Goal: Task Accomplishment & Management: Complete application form

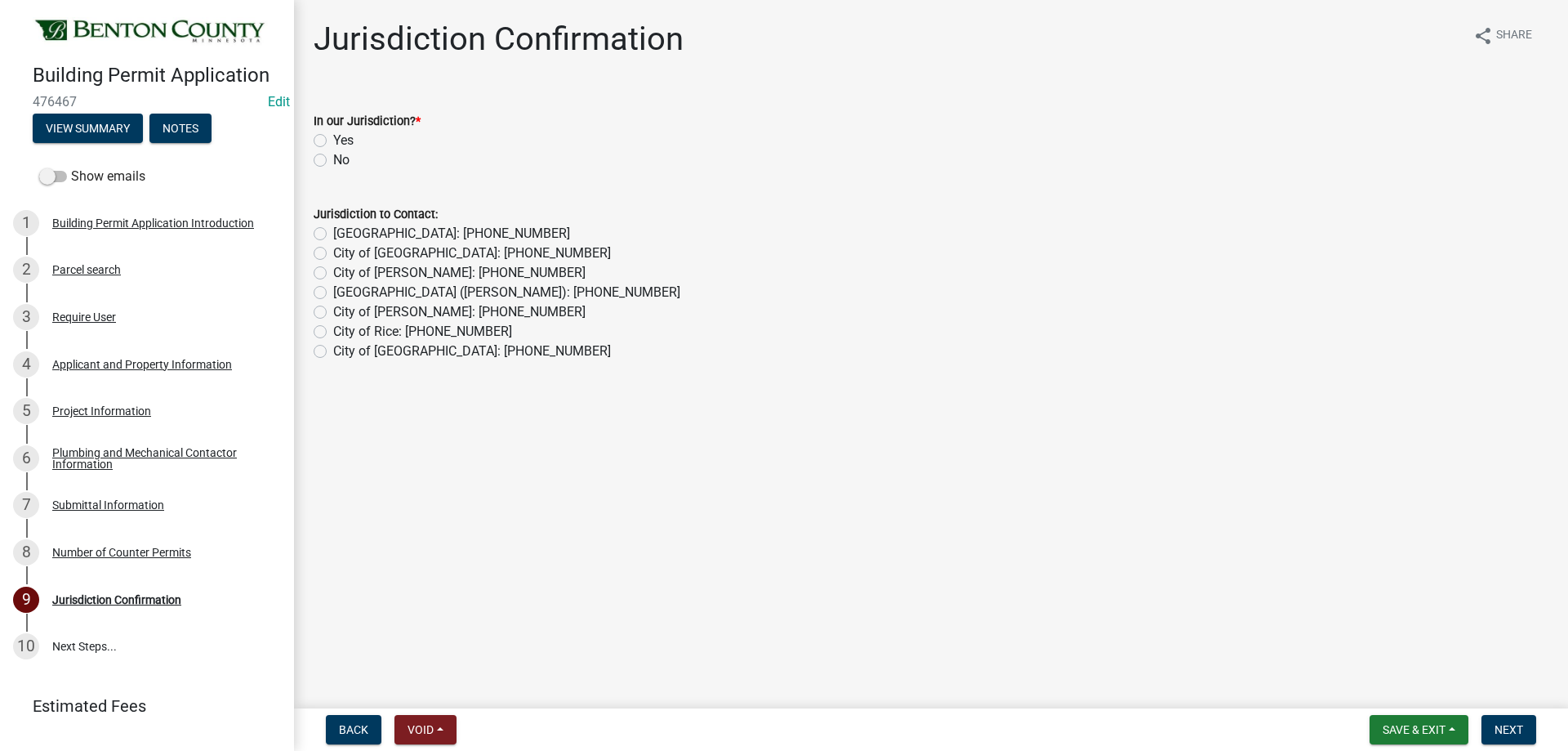
click at [333, 140] on label "Yes" at bounding box center [343, 140] width 21 height 20
click at [333, 140] on input "Yes" at bounding box center [338, 135] width 11 height 11
radio input "true"
click at [1517, 732] on span "Next" at bounding box center [1509, 729] width 28 height 13
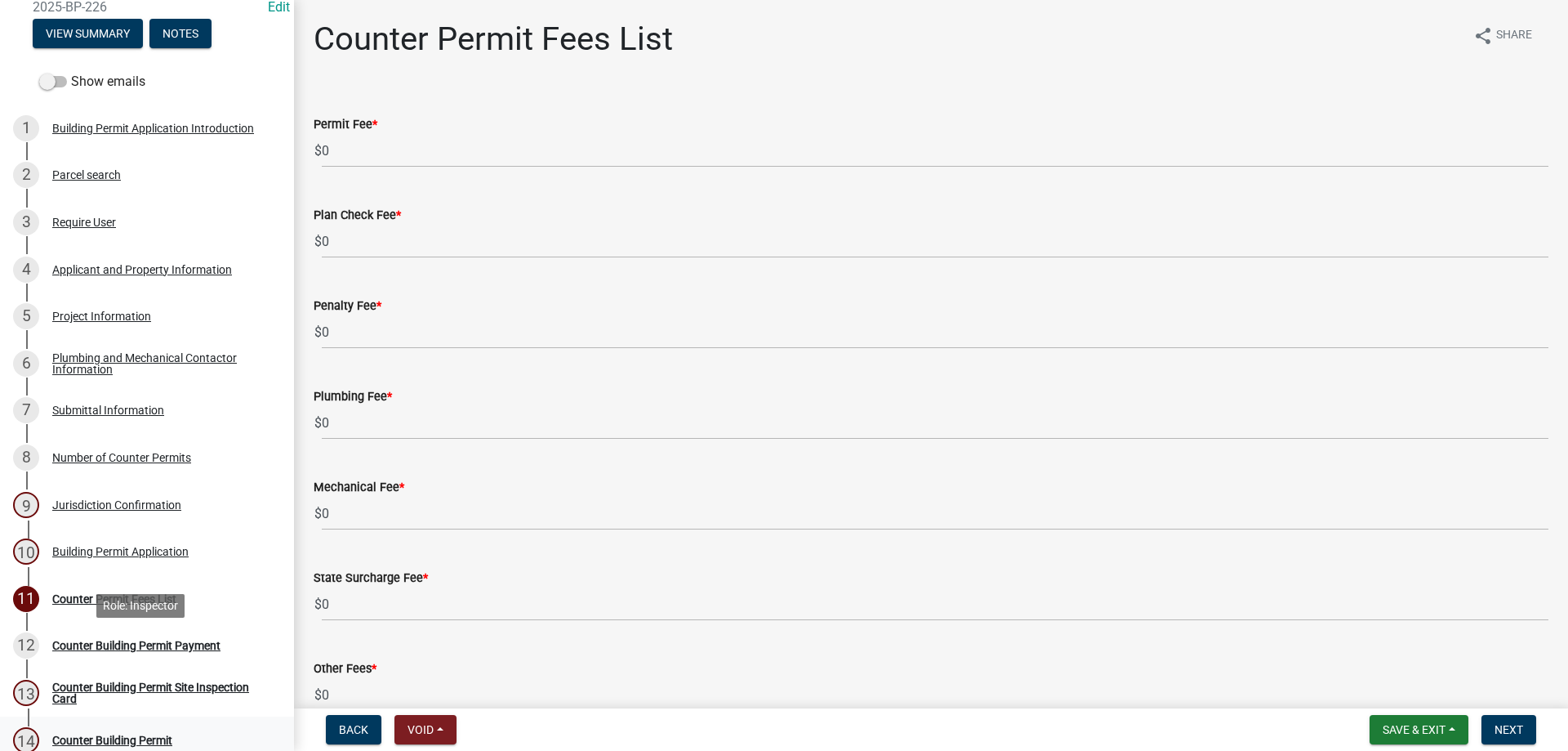
scroll to position [245, 0]
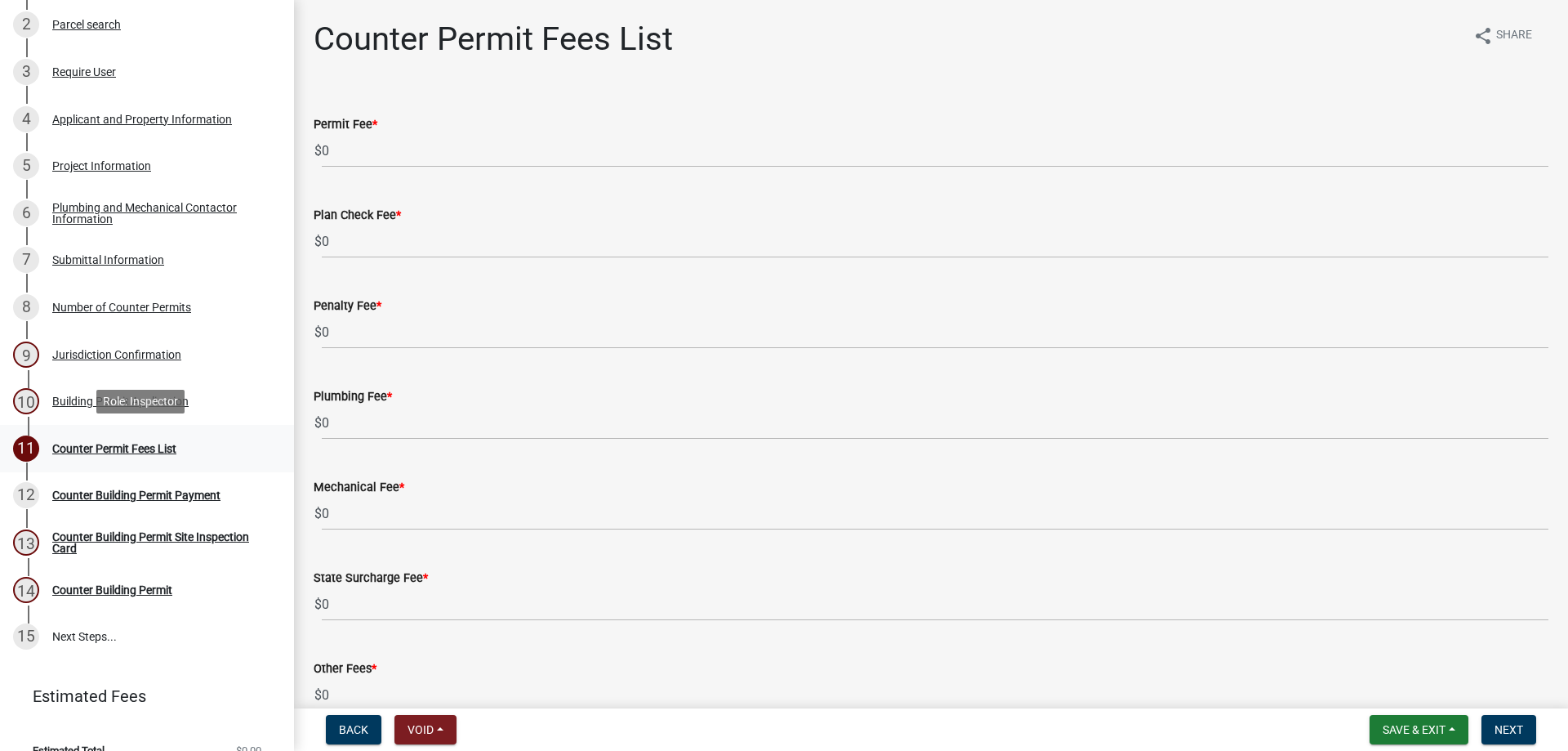
click at [153, 438] on div "11 Counter Permit Fees List" at bounding box center [140, 448] width 255 height 26
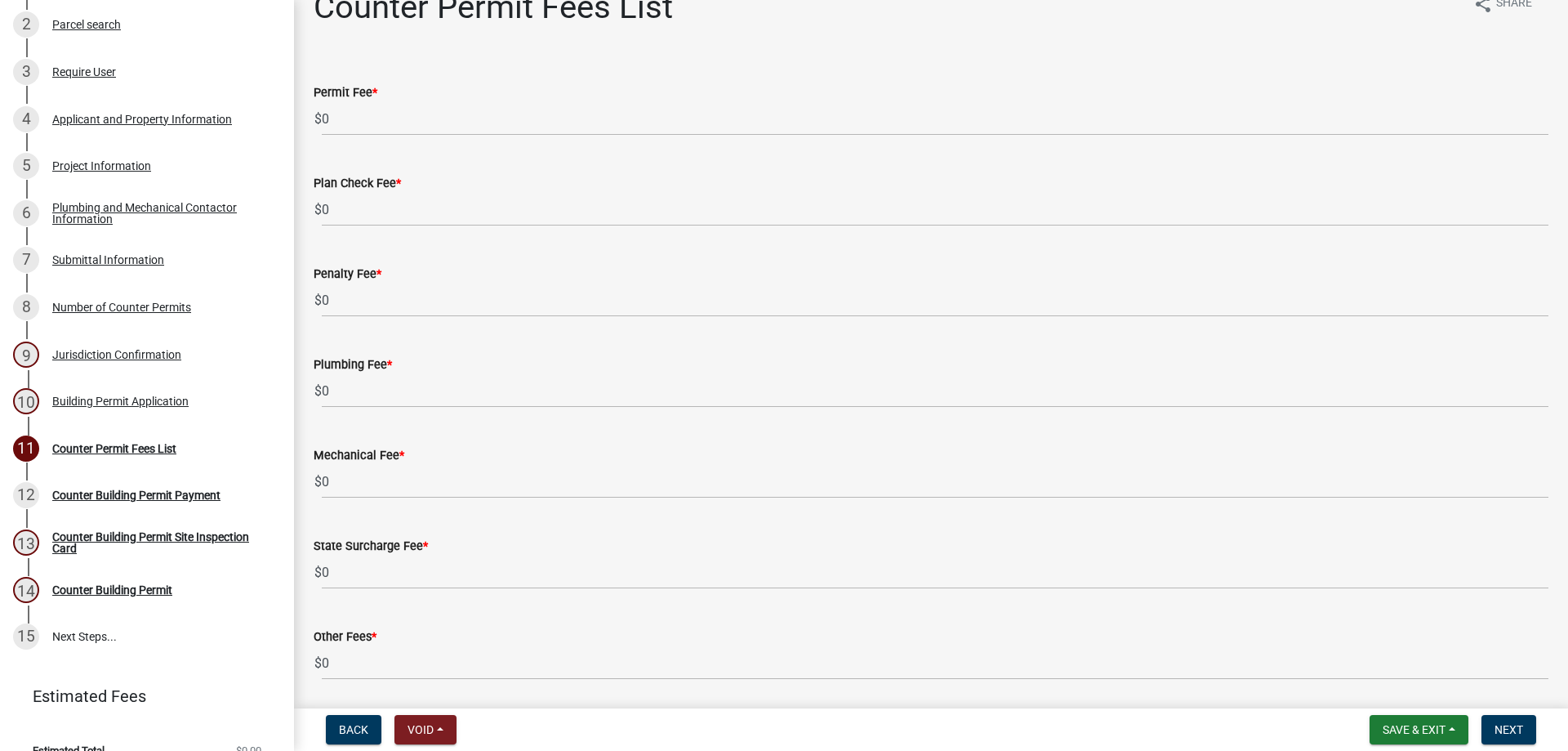
scroll to position [0, 0]
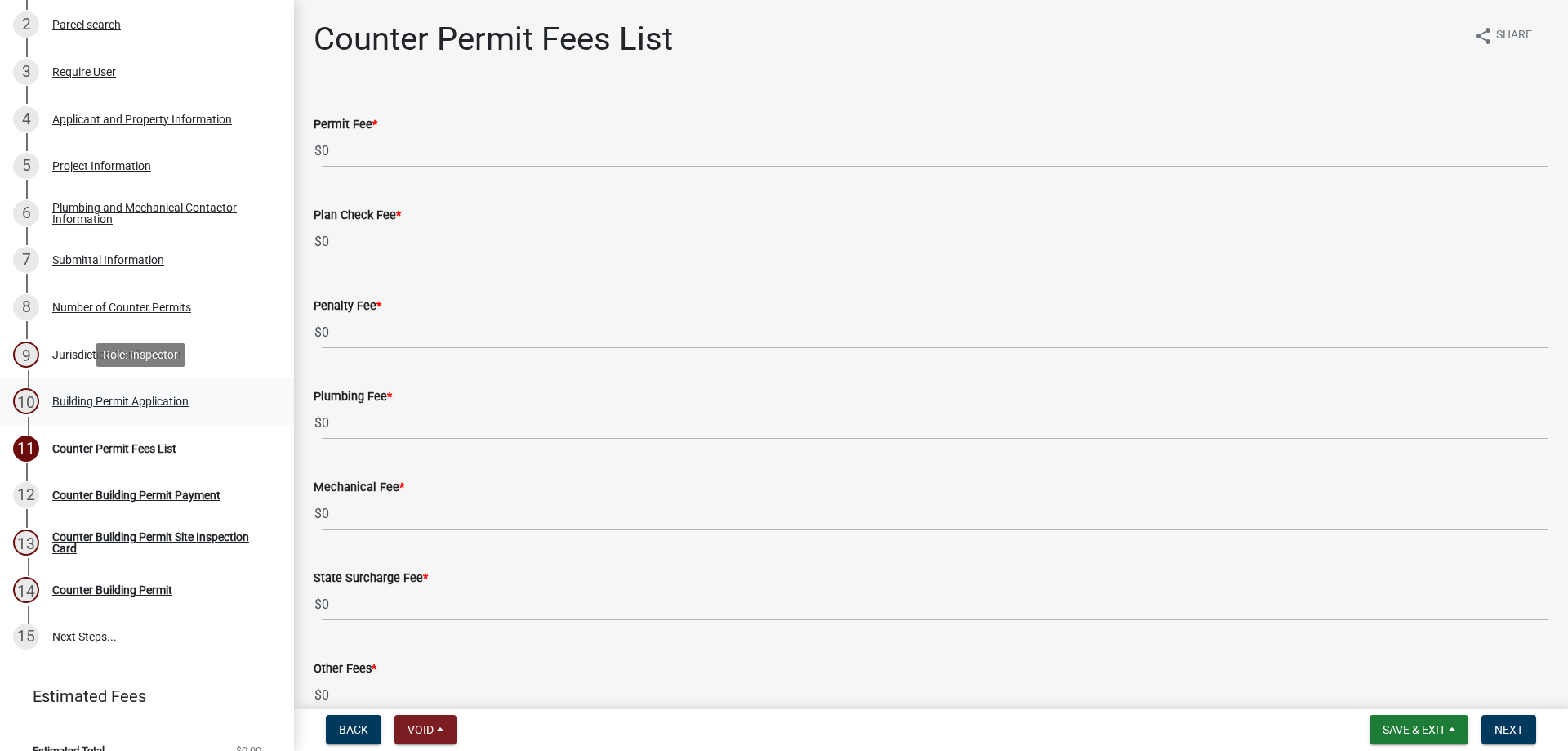
click at [120, 398] on div "Building Permit Application" at bounding box center [120, 401] width 136 height 12
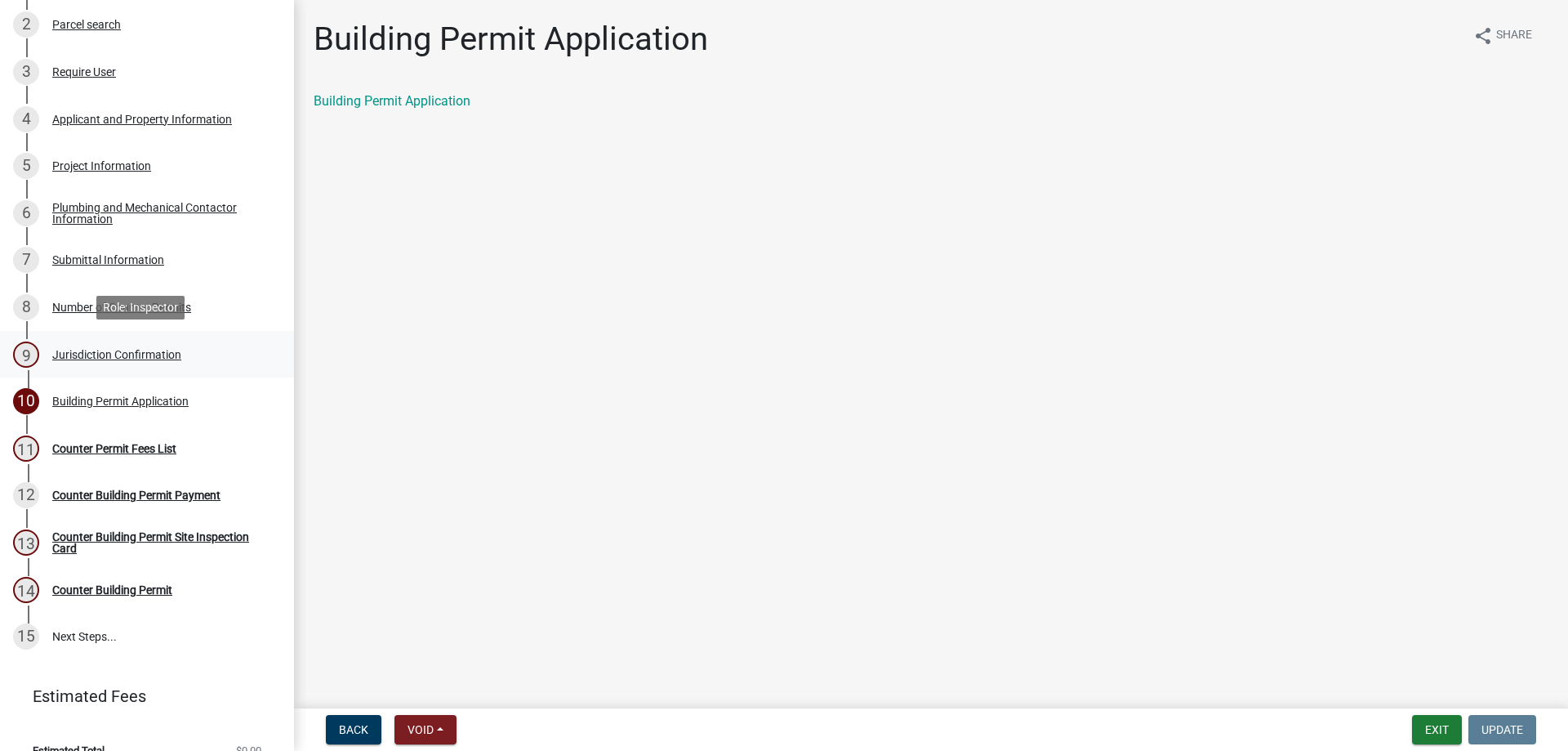
click at [125, 356] on div "Jurisdiction Confirmation" at bounding box center [116, 355] width 129 height 12
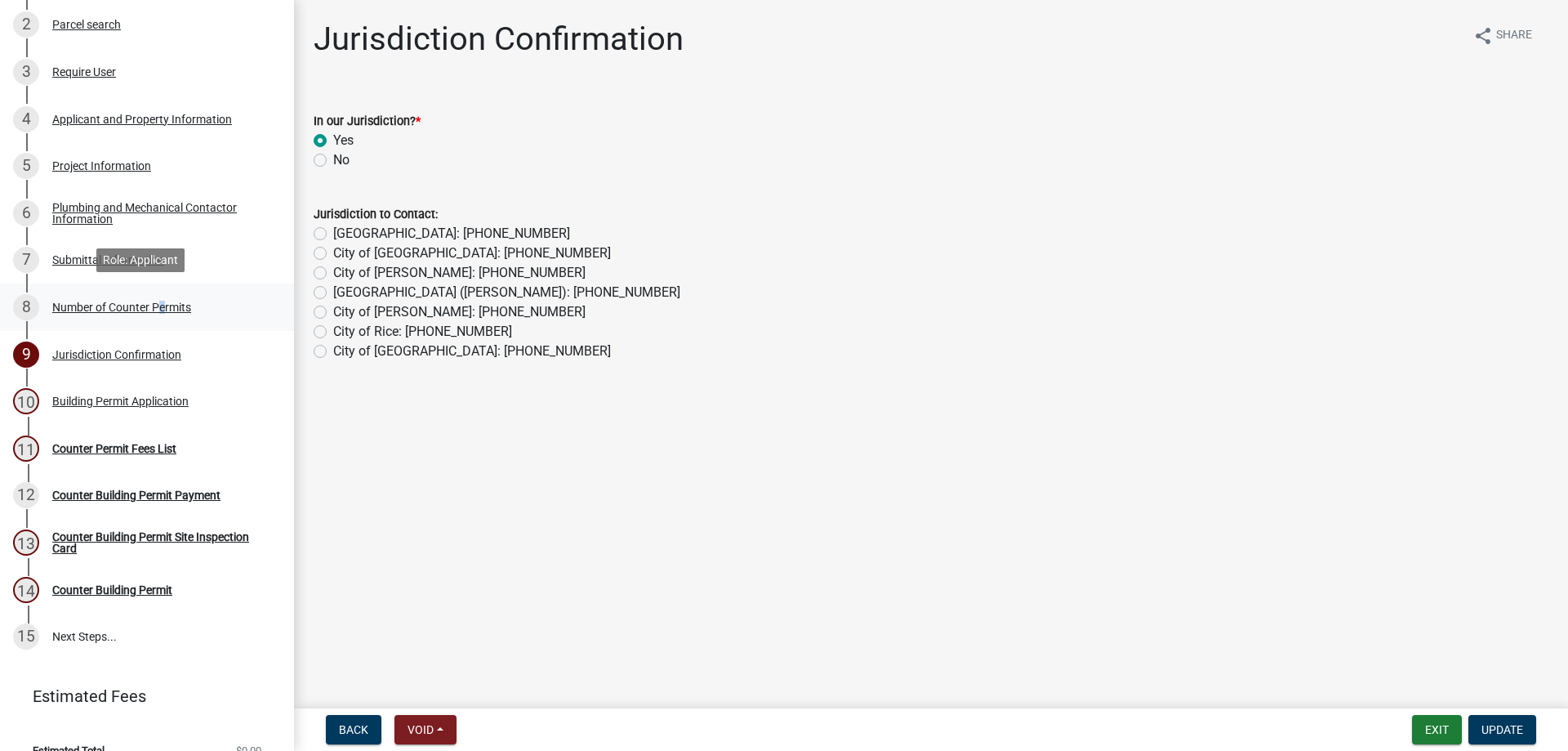
click at [155, 308] on div "Number of Counter Permits" at bounding box center [121, 307] width 139 height 12
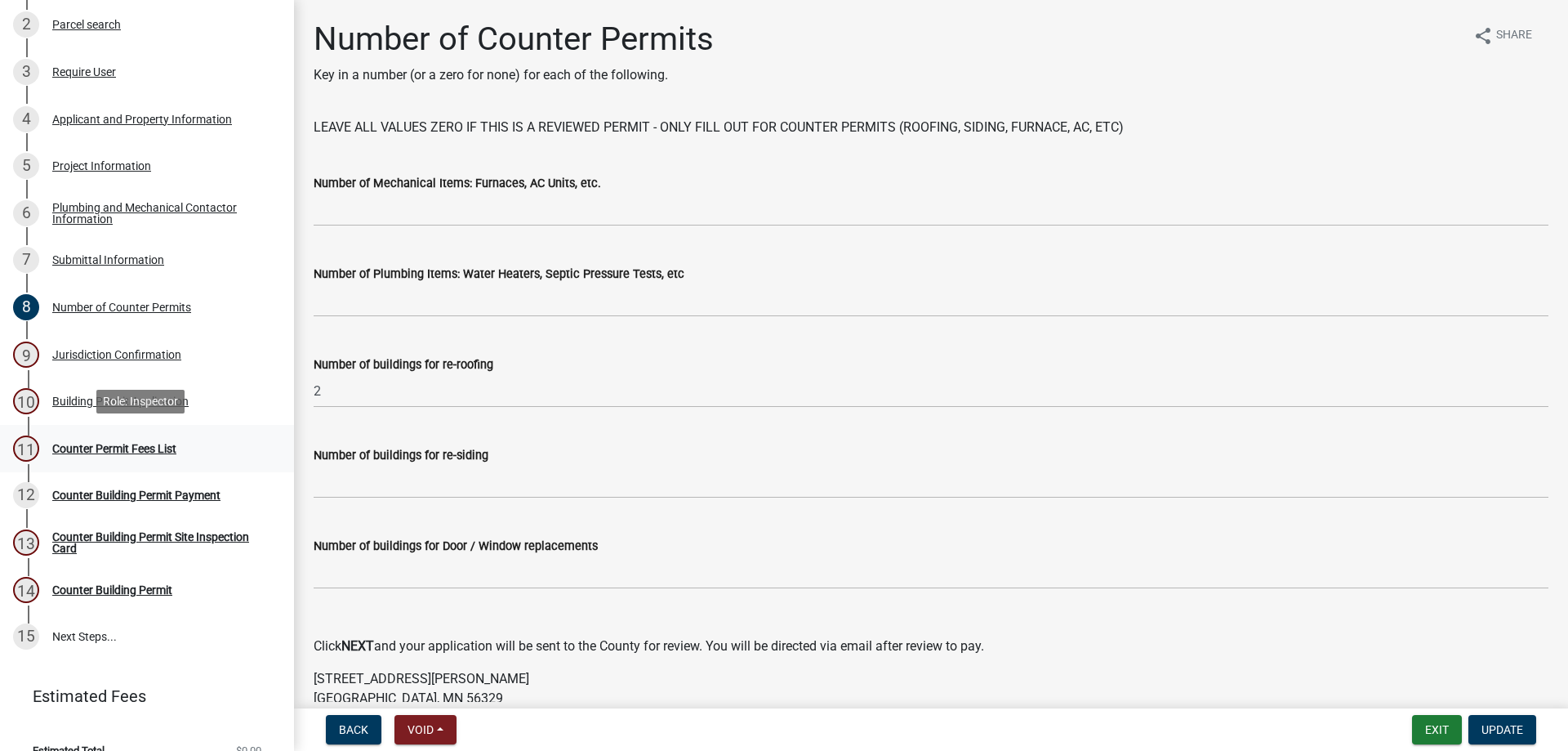
click at [143, 444] on div "Counter Permit Fees List" at bounding box center [114, 449] width 124 height 12
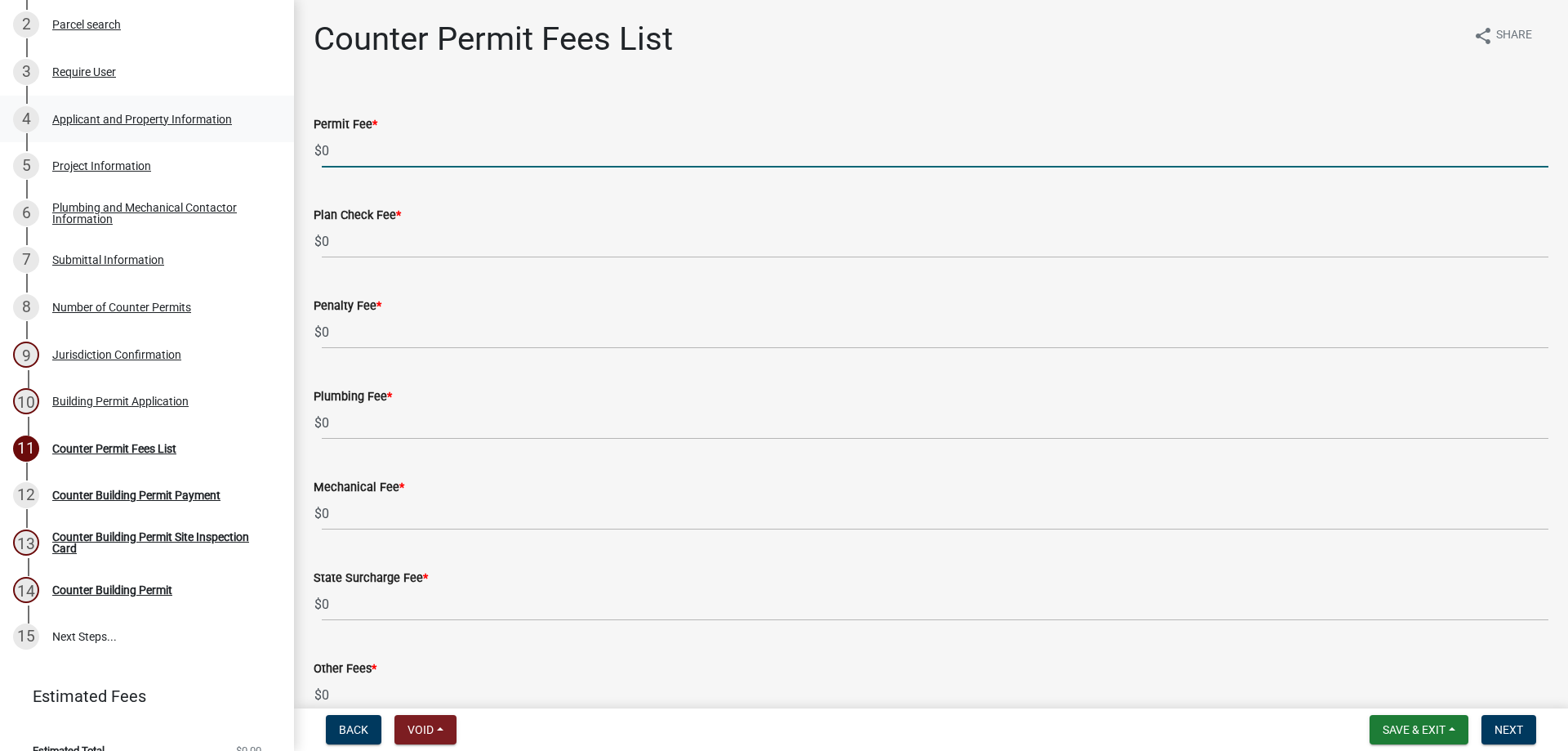
drag, startPoint x: 483, startPoint y: 164, endPoint x: 221, endPoint y: 137, distance: 263.4
click at [221, 137] on div "Building Permit Application 2025-BP-226 Edit View Summary Notes Show emails 1 B…" at bounding box center [784, 376] width 1568 height 751
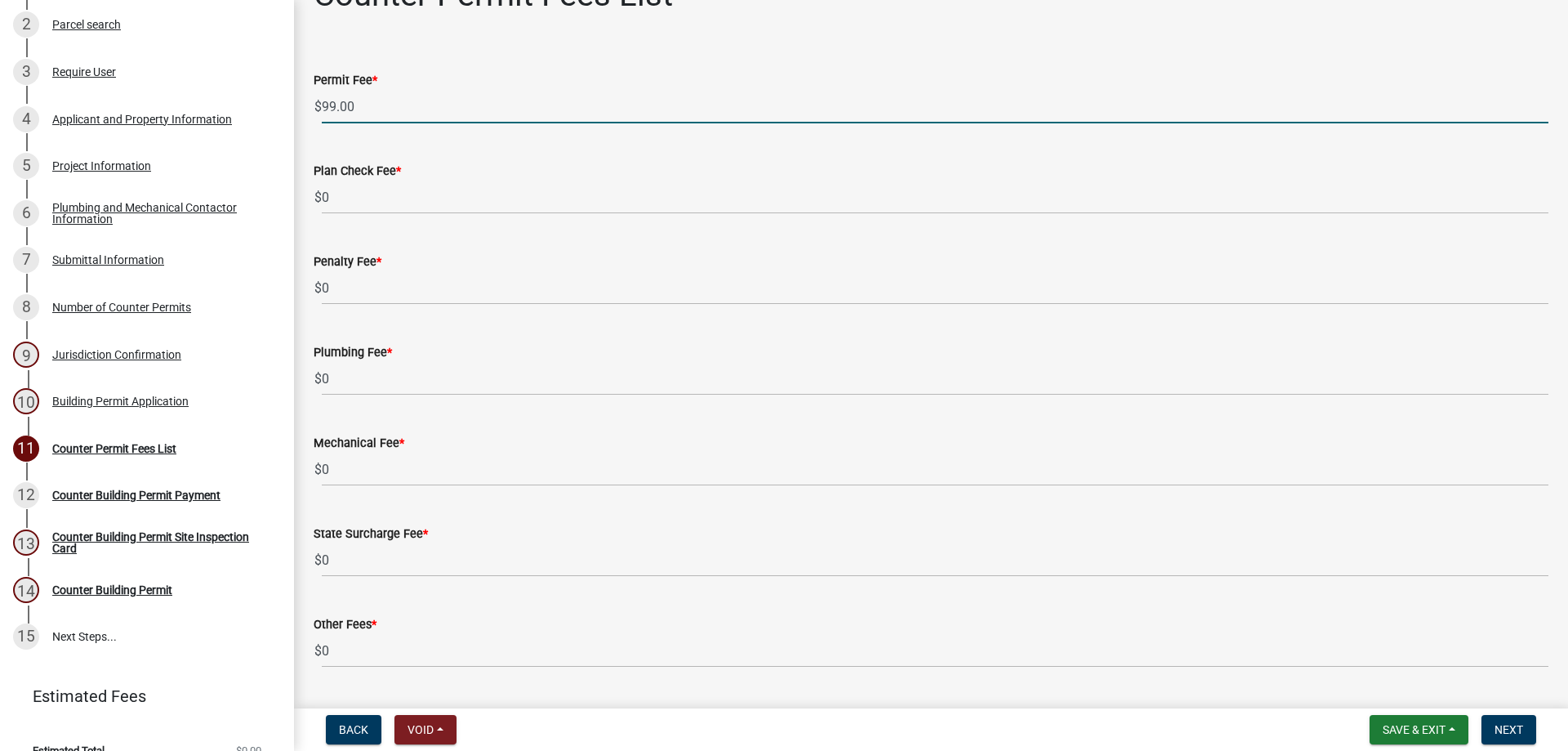
scroll to position [88, 0]
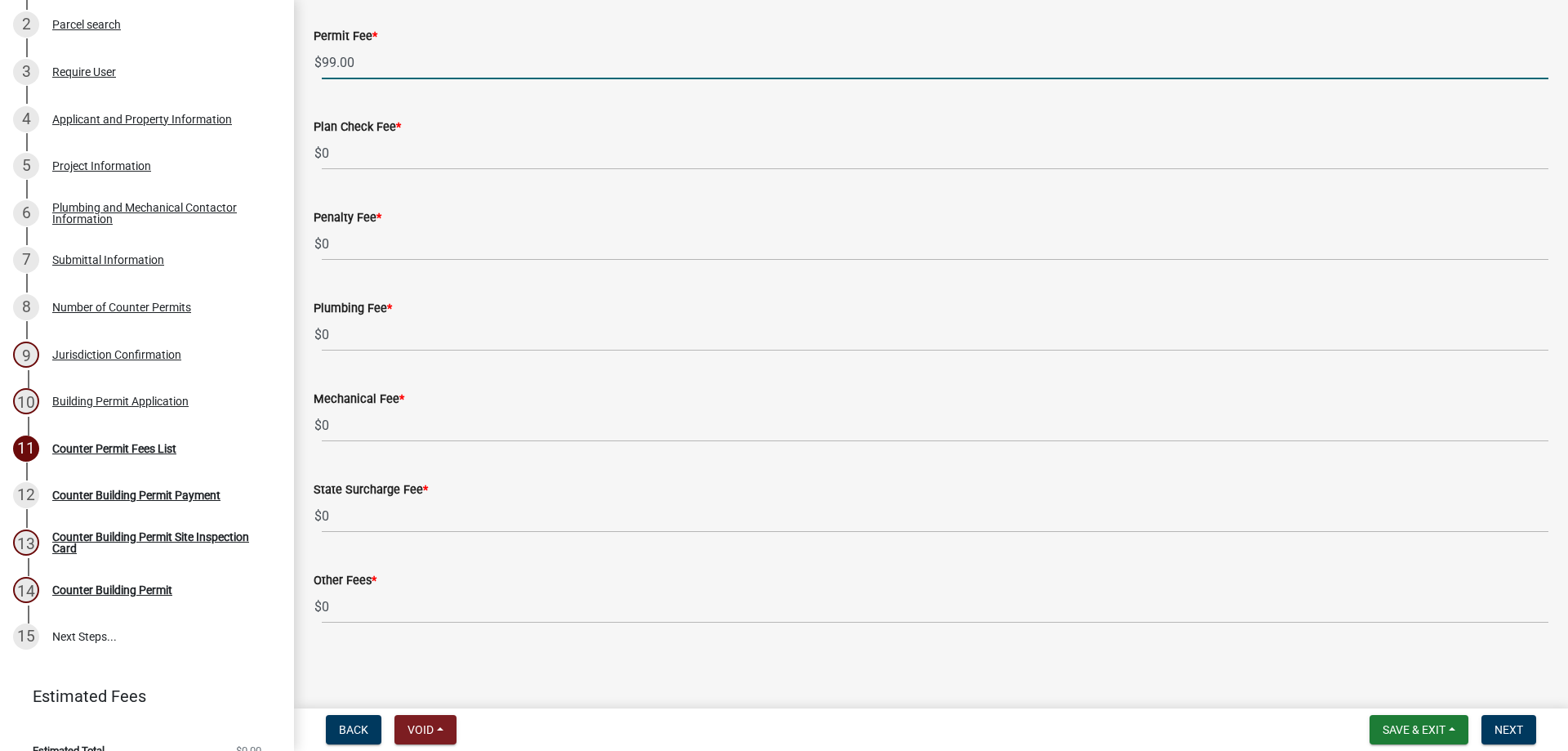
type input "99.00"
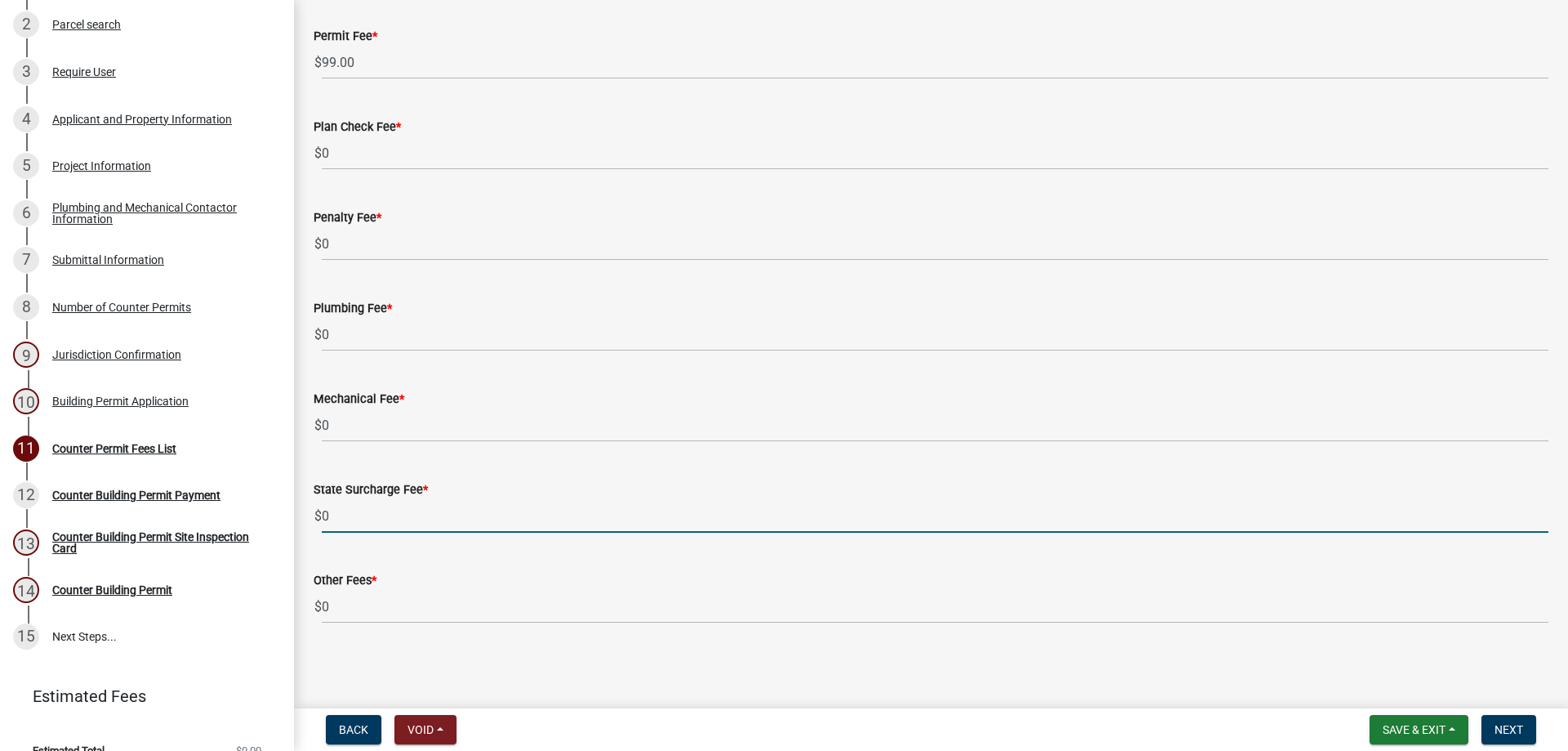
drag, startPoint x: 390, startPoint y: 508, endPoint x: 301, endPoint y: 521, distance: 89.9
click at [301, 521] on div "Counter Permit Fees List share Share Permit Fee * $ 99.00 Plan Check Fee * $ 0 …" at bounding box center [931, 292] width 1274 height 721
type input "2.00"
click at [743, 569] on div "Other Fees * $ 0" at bounding box center [931, 585] width 1235 height 76
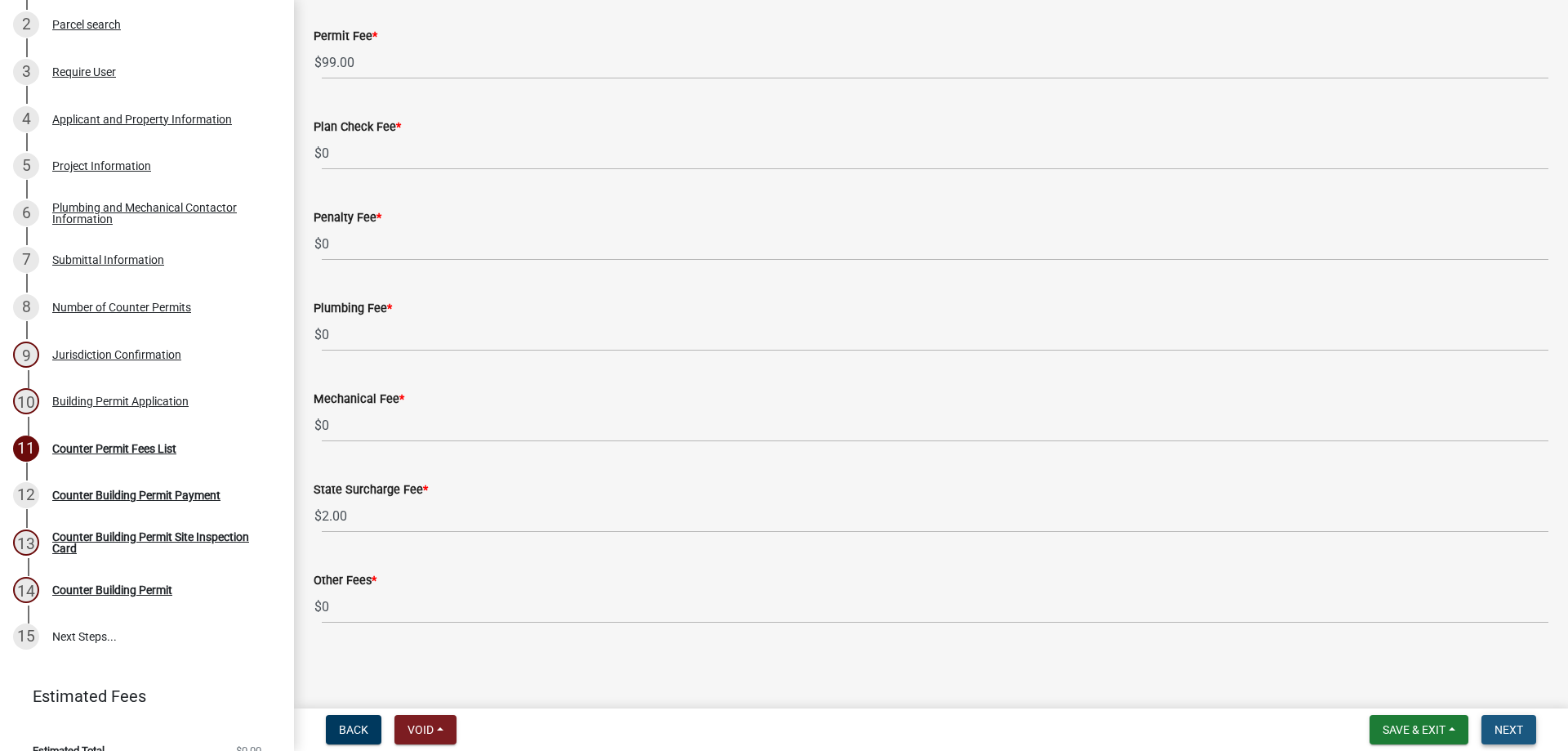
click at [1518, 723] on span "Next" at bounding box center [1509, 729] width 28 height 13
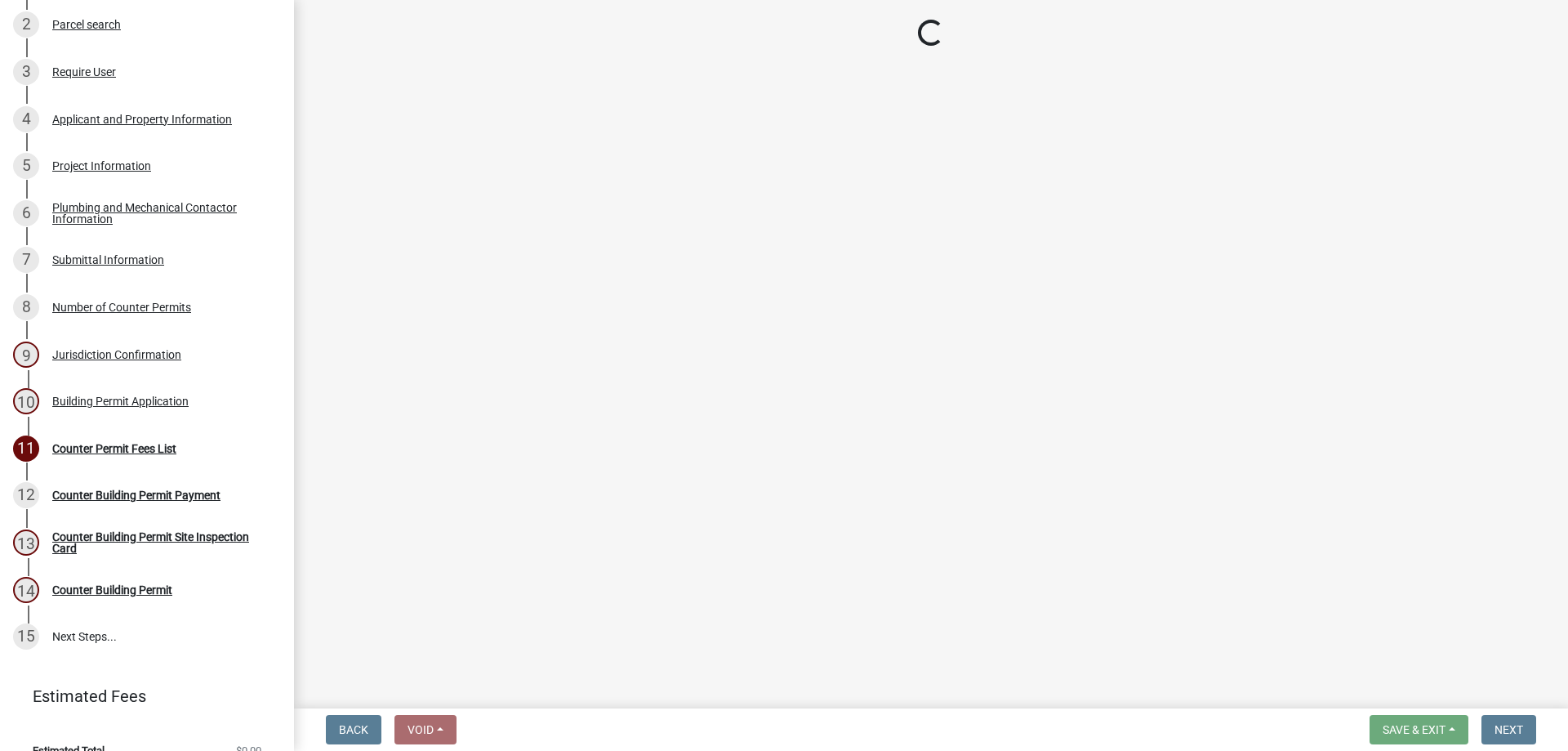
select select "3: 3"
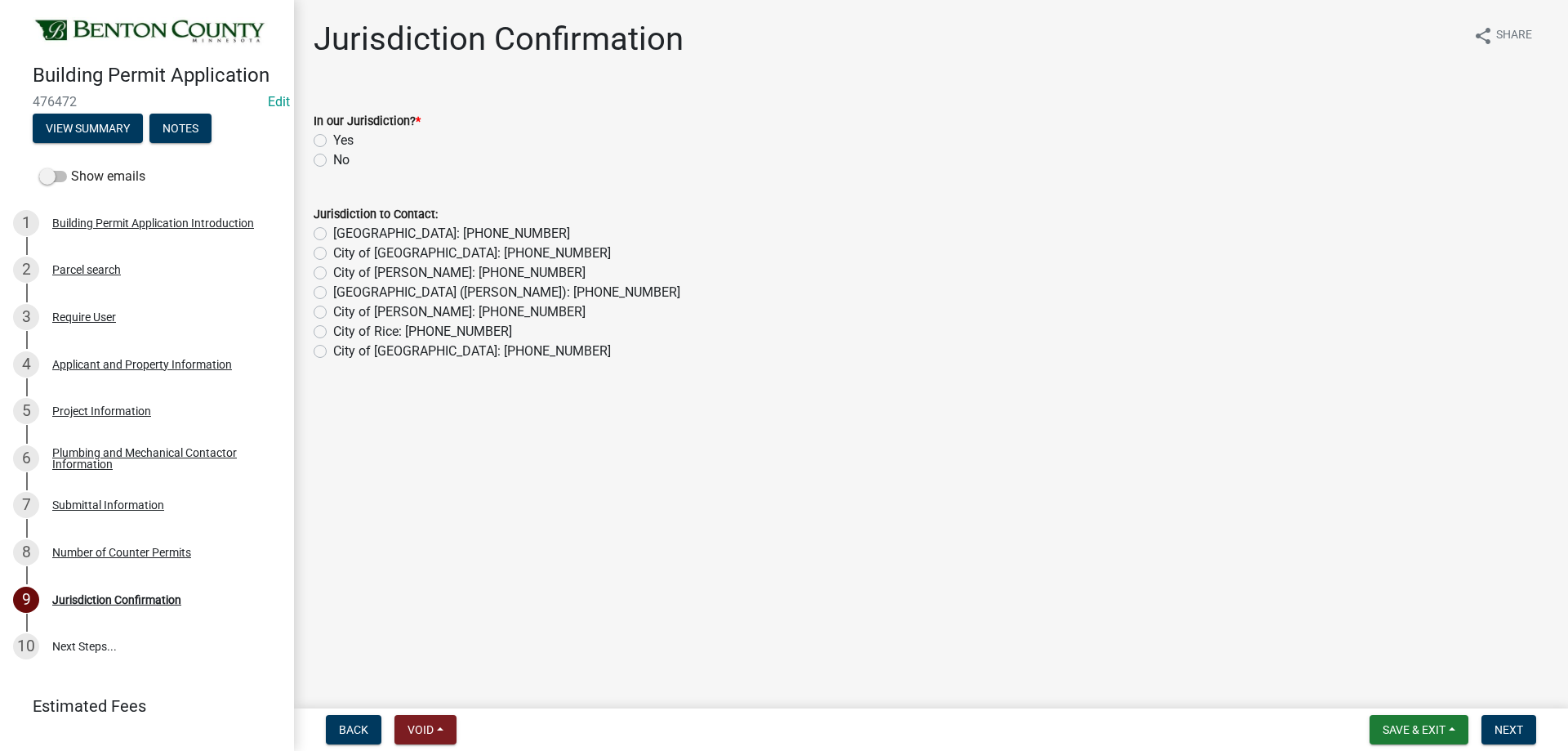
click at [333, 136] on label "Yes" at bounding box center [343, 140] width 21 height 20
click at [333, 136] on input "Yes" at bounding box center [338, 135] width 11 height 11
radio input "true"
click at [1522, 725] on span "Next" at bounding box center [1509, 729] width 28 height 13
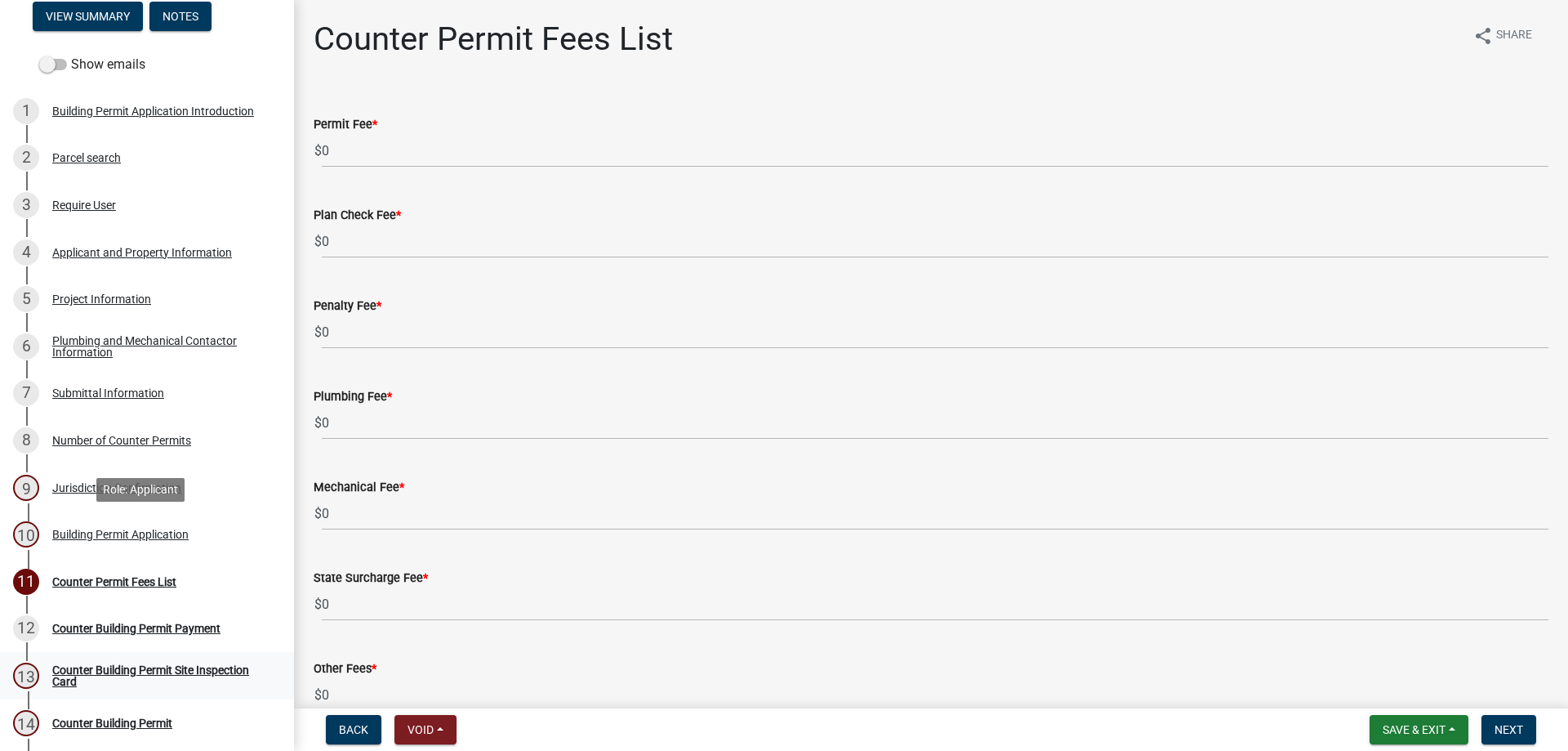
scroll to position [268, 0]
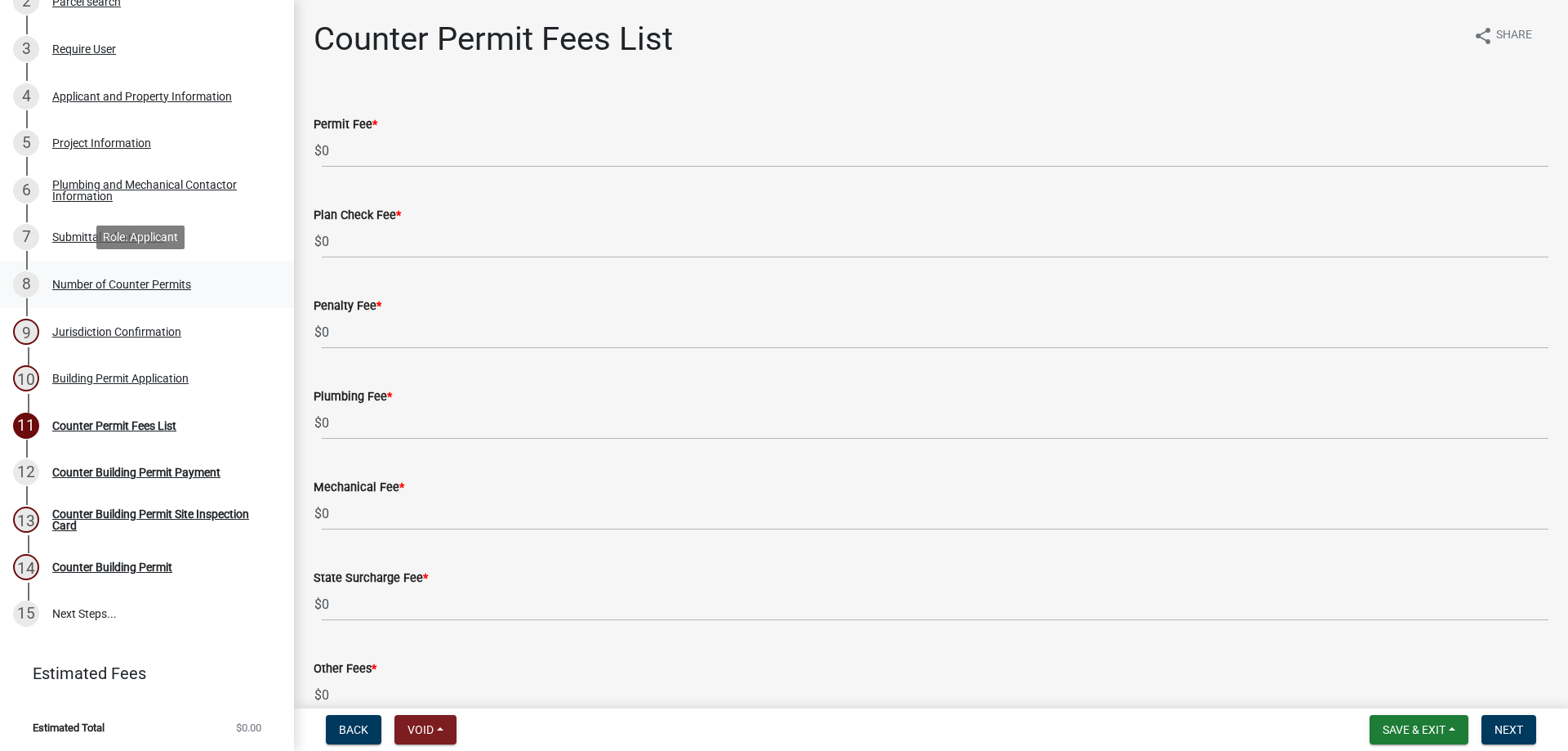
click at [152, 292] on div "8 Number of Counter Permits" at bounding box center [140, 283] width 255 height 26
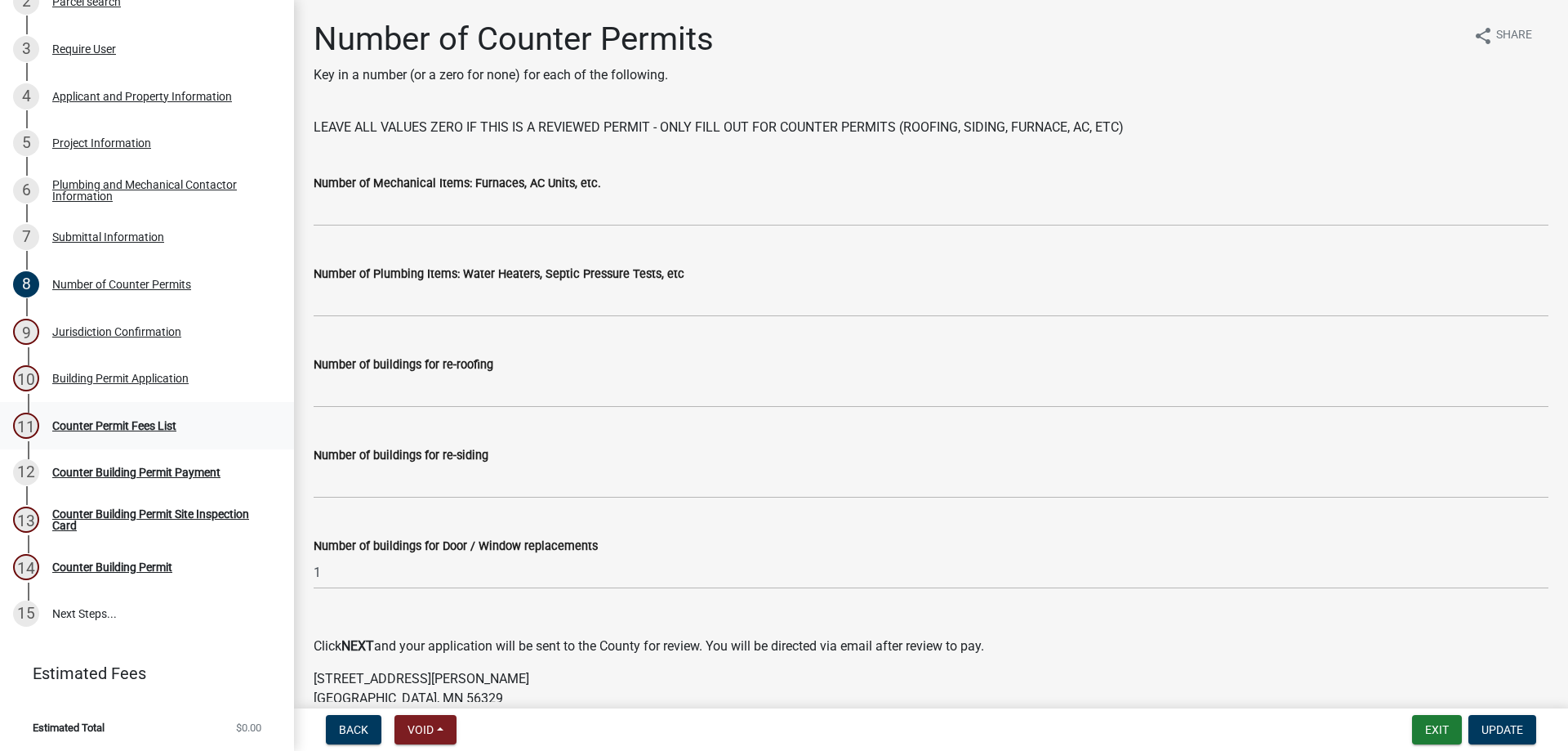
click at [105, 432] on div "11 Counter Permit Fees List" at bounding box center [140, 425] width 255 height 26
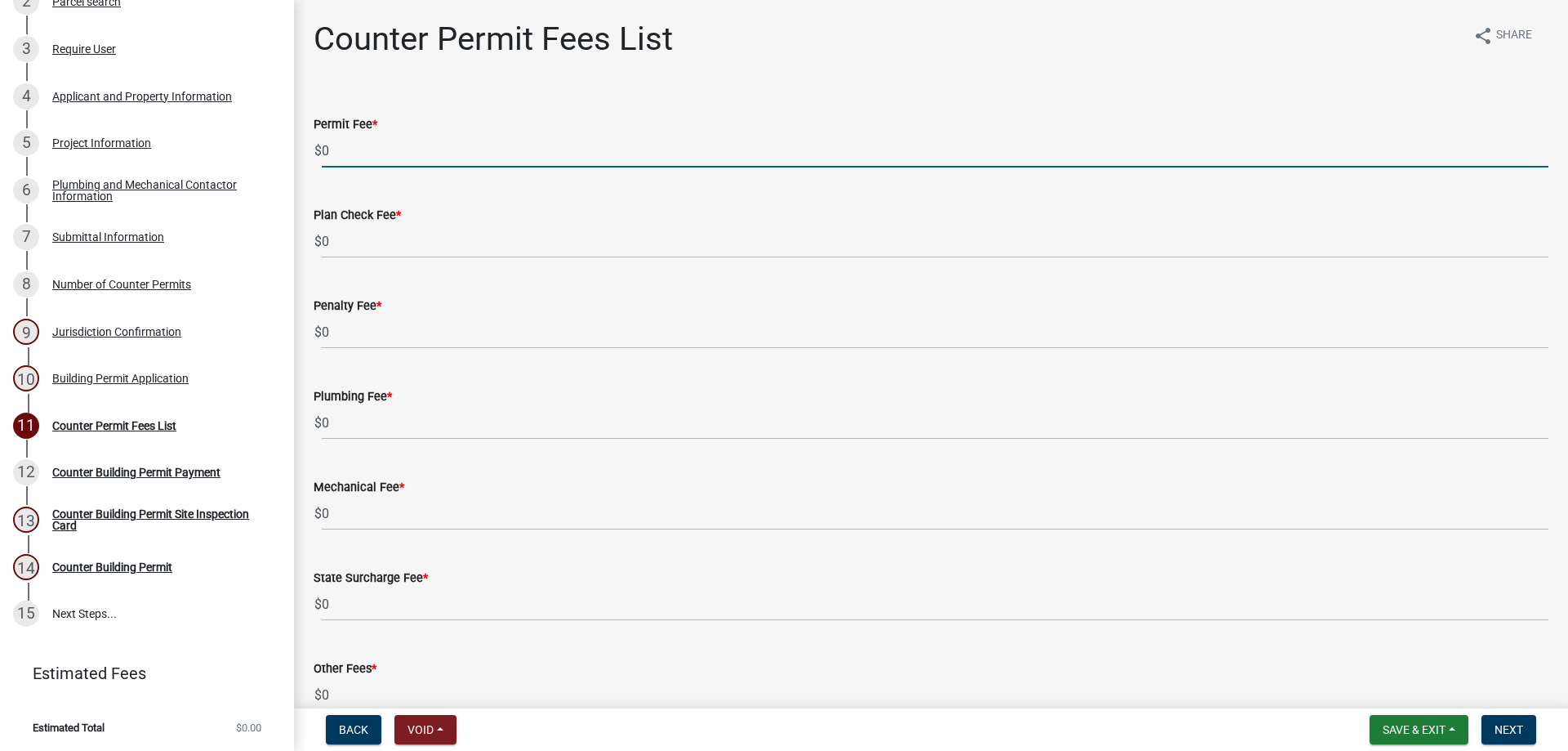
click at [352, 149] on input "0" at bounding box center [934, 150] width 1227 height 33
drag, startPoint x: 427, startPoint y: 160, endPoint x: 249, endPoint y: 160, distance: 178.0
click at [249, 160] on div "Building Permit Application 2025-BP-227 Edit View Summary Notes Show emails 1 B…" at bounding box center [784, 376] width 1568 height 751
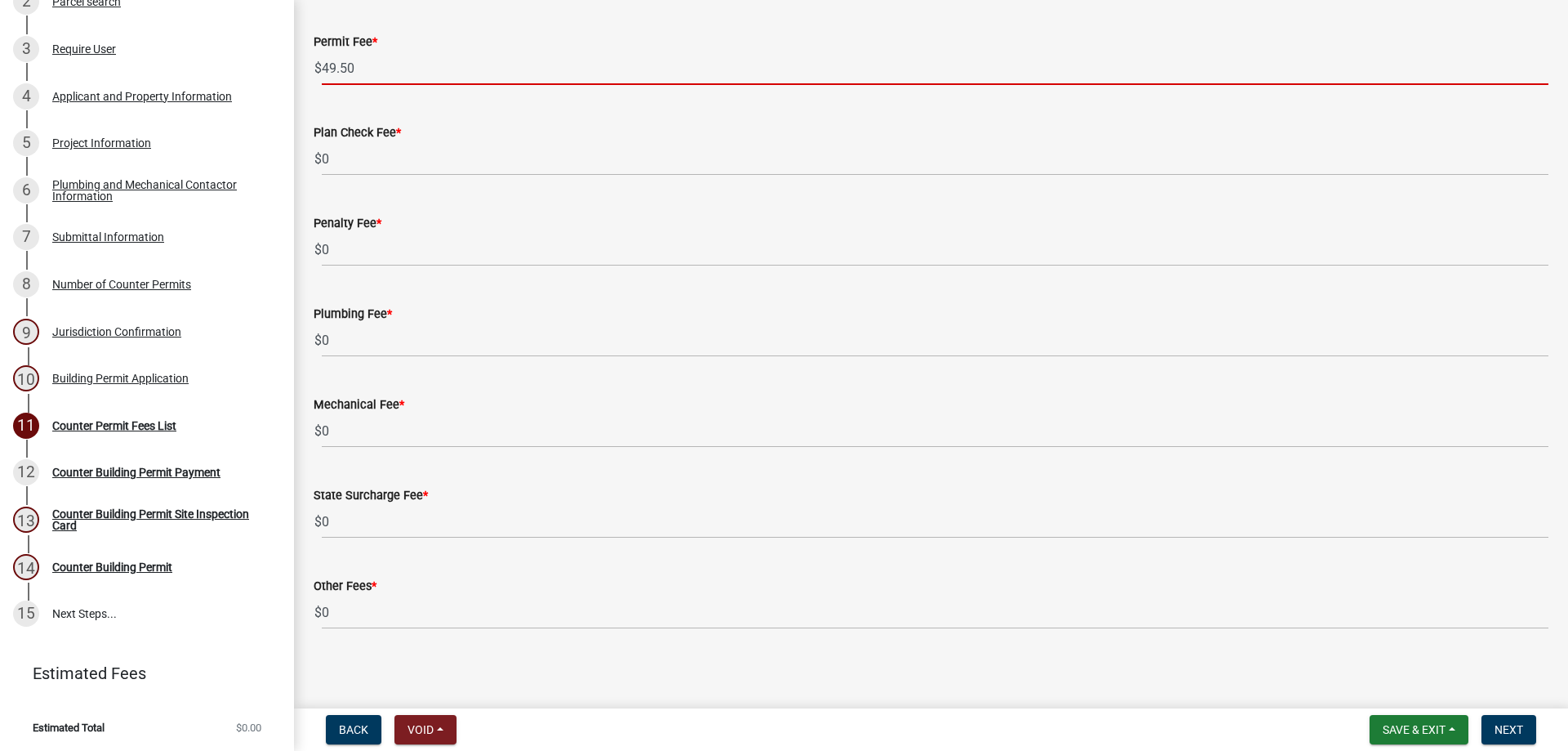
scroll to position [88, 0]
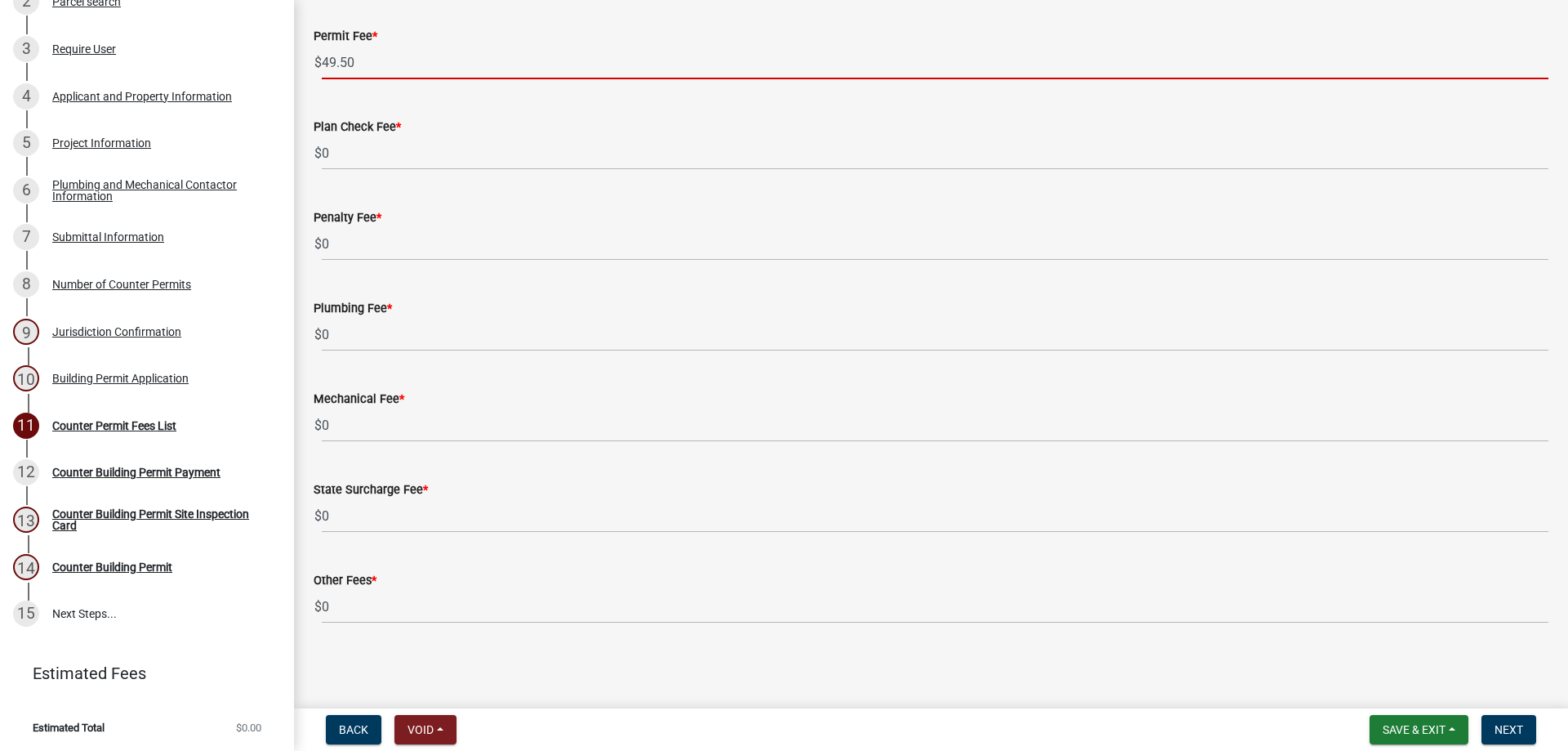
type input "49.50"
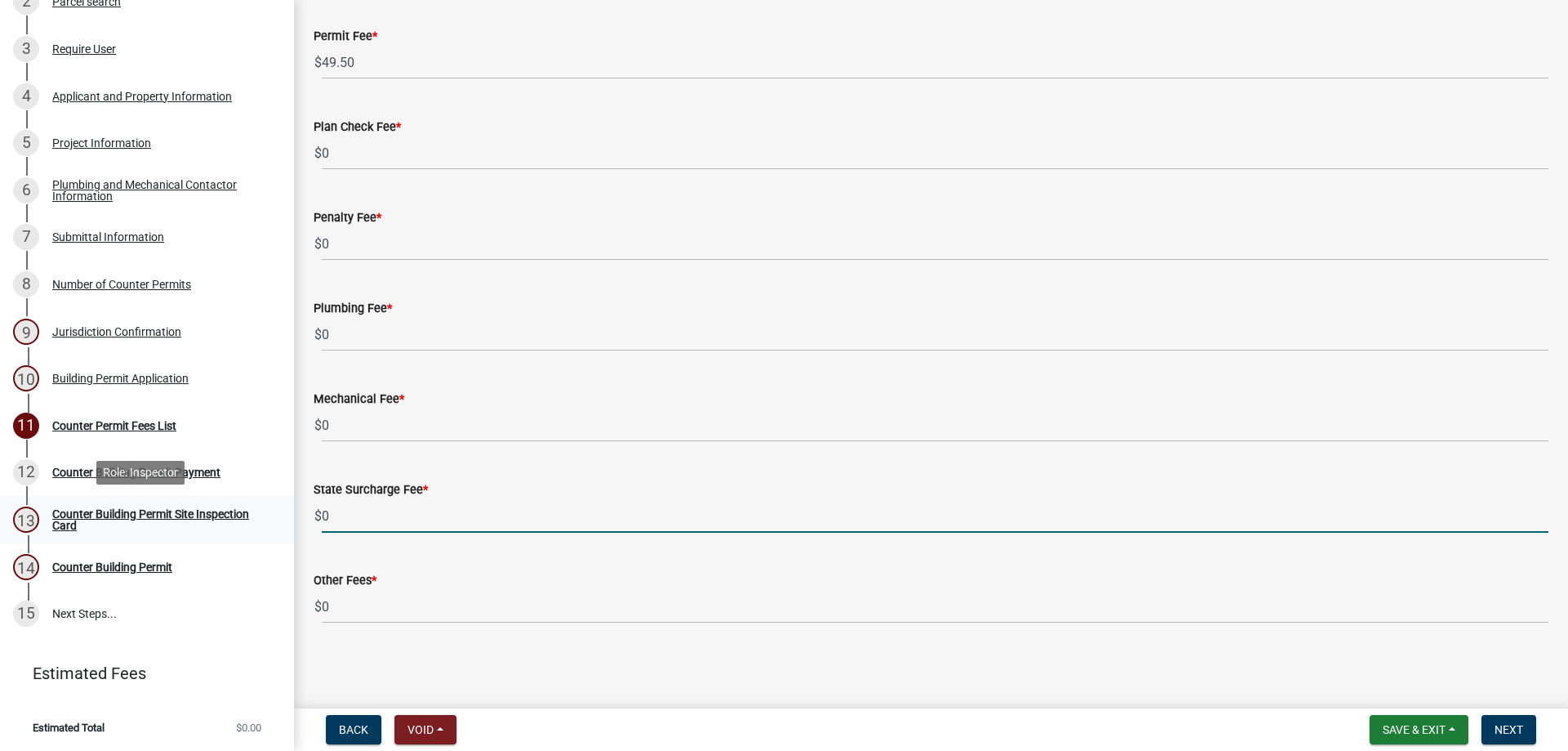
drag, startPoint x: 370, startPoint y: 513, endPoint x: 276, endPoint y: 499, distance: 95.0
click at [276, 499] on div "Building Permit Application 2025-BP-227 Edit View Summary Notes Show emails 1 B…" at bounding box center [784, 376] width 1568 height 751
type input "1.00"
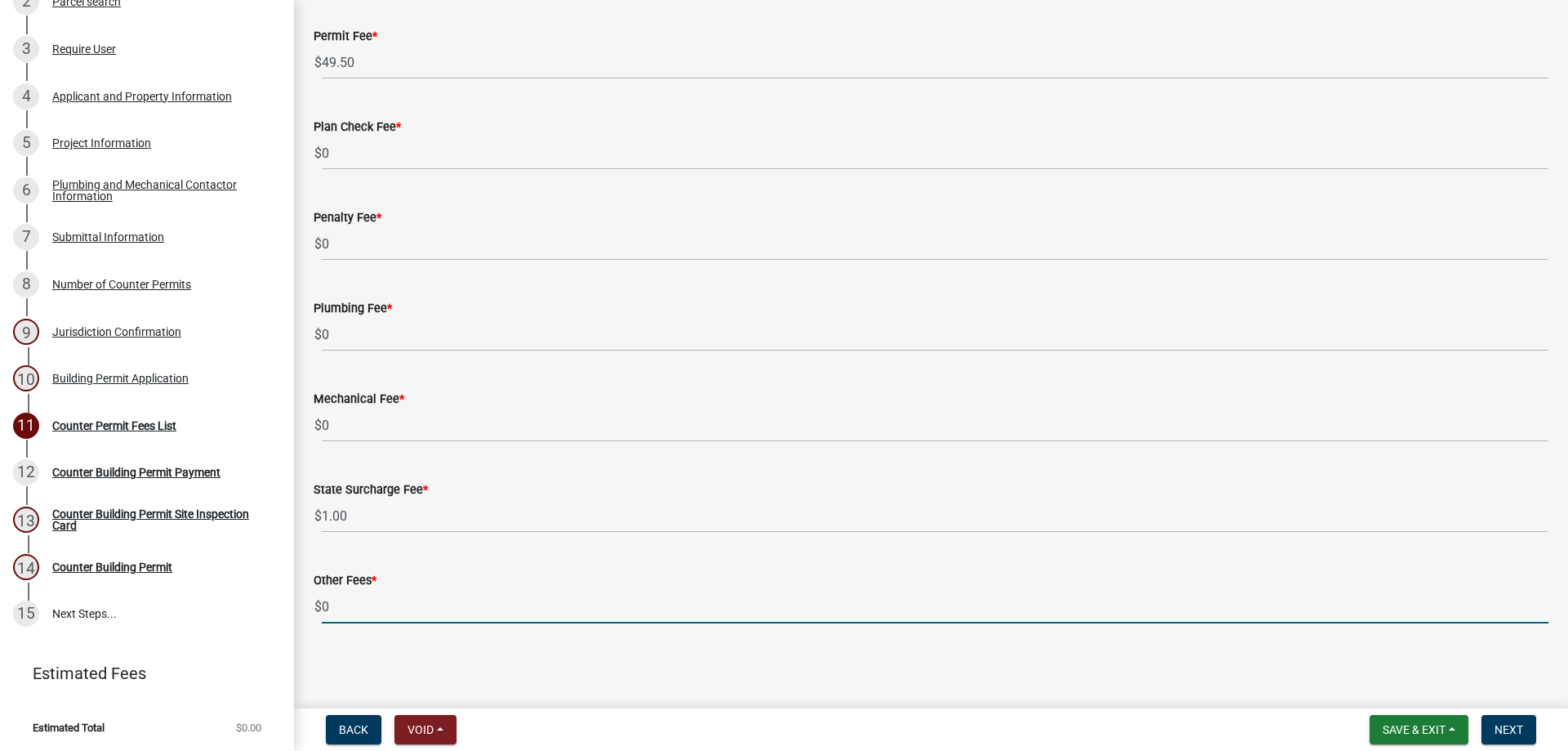
click at [527, 601] on input "0" at bounding box center [934, 606] width 1227 height 33
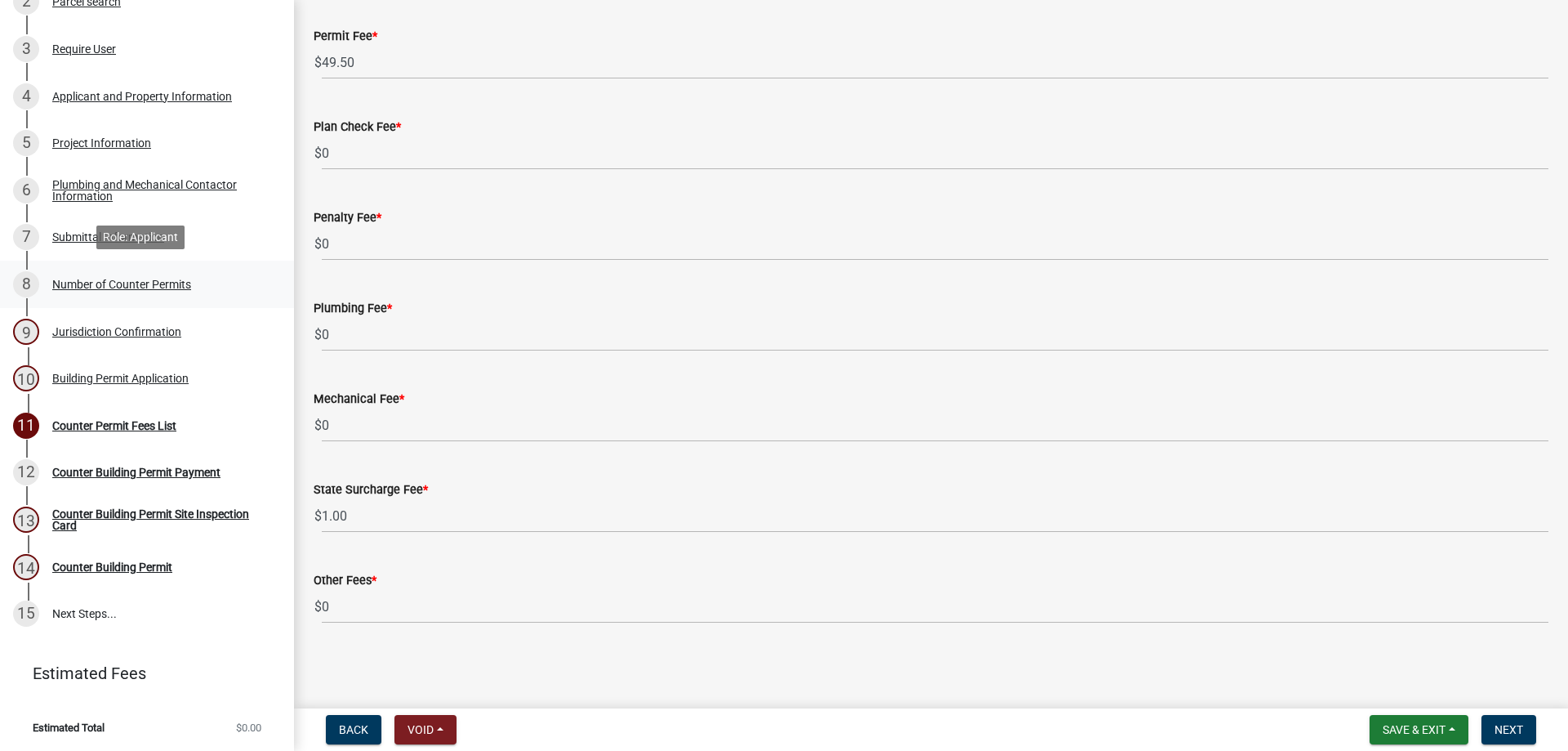
click at [177, 281] on div "Number of Counter Permits" at bounding box center [121, 284] width 139 height 12
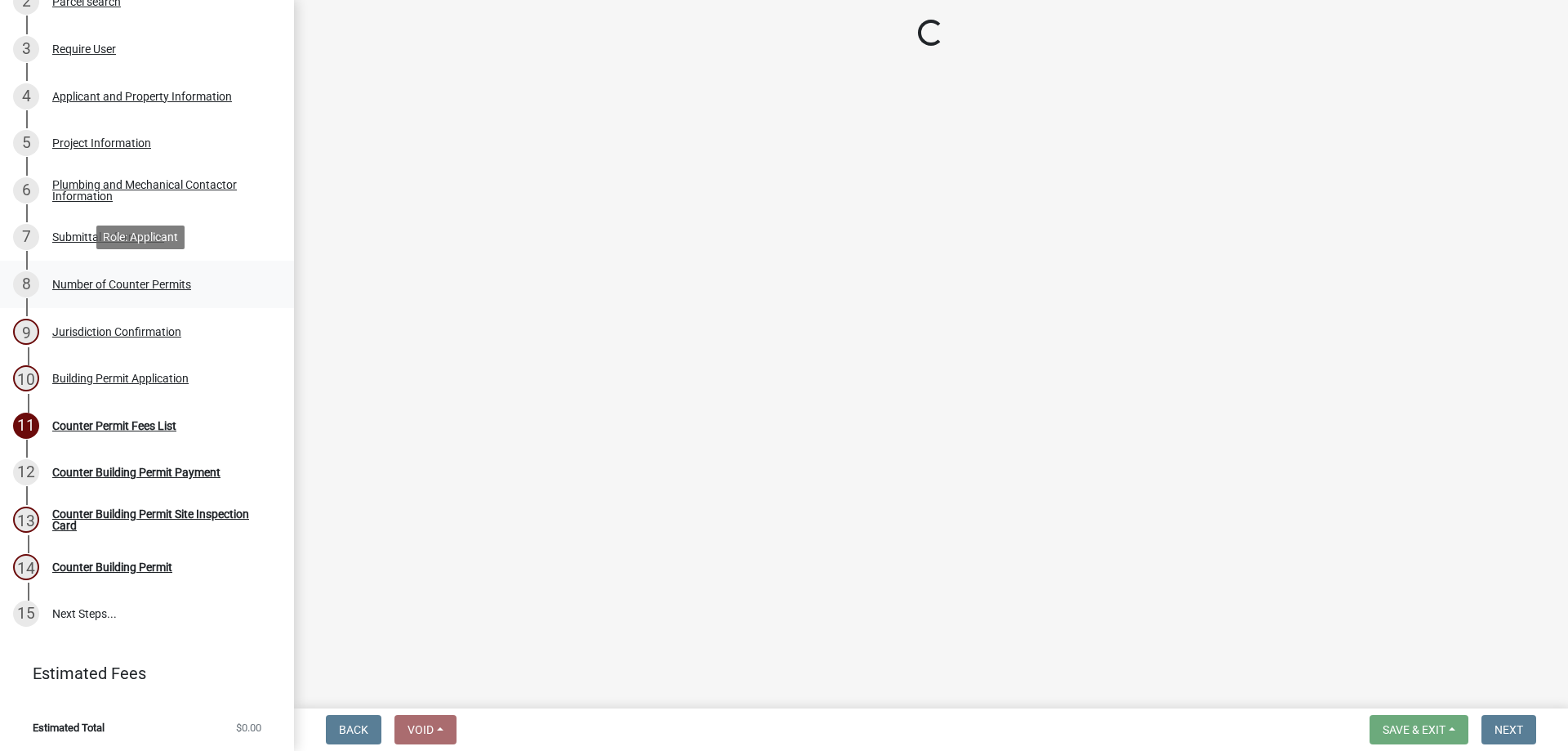
scroll to position [0, 0]
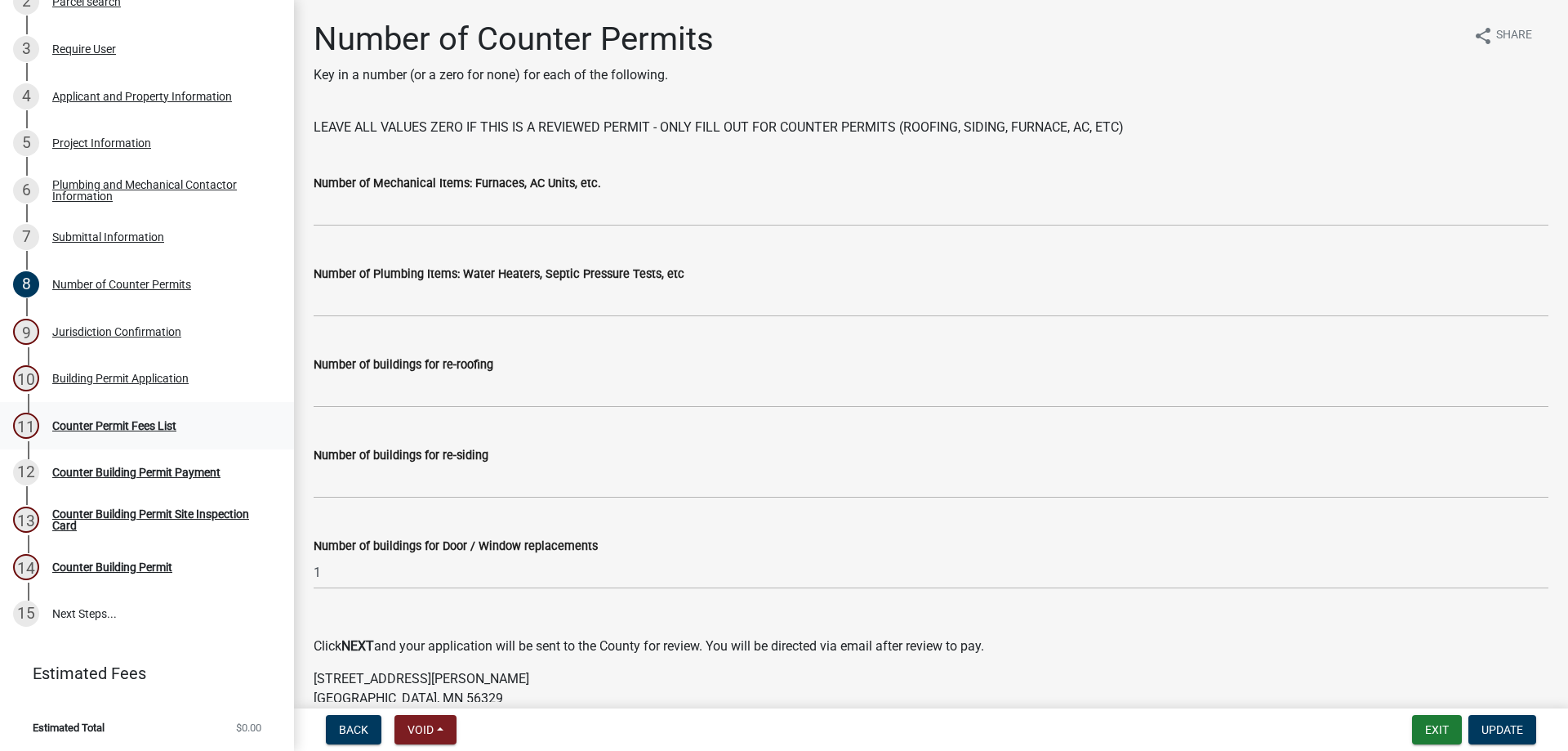
click at [119, 425] on div "Counter Permit Fees List" at bounding box center [114, 425] width 124 height 12
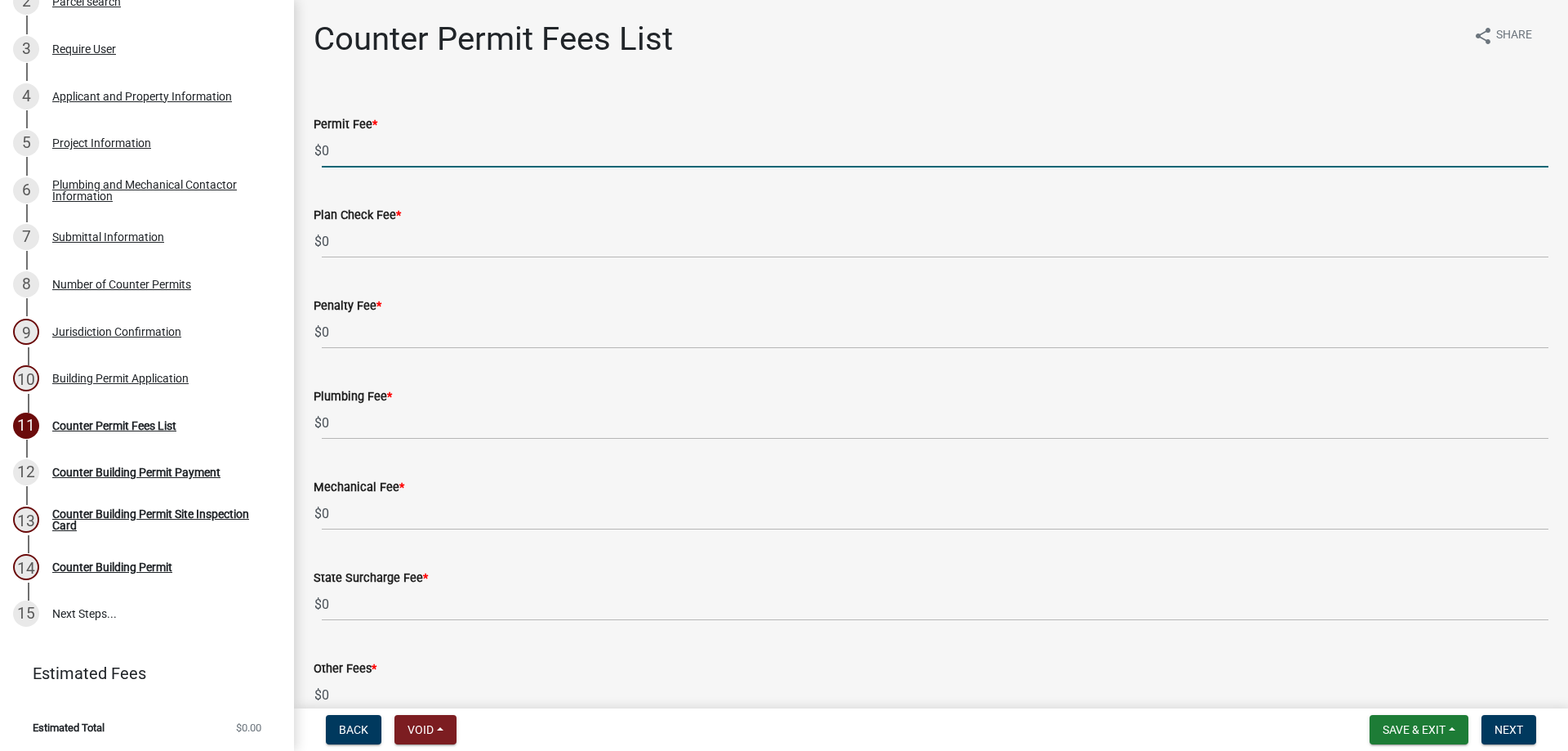
click at [392, 155] on input "0" at bounding box center [934, 150] width 1227 height 33
drag, startPoint x: 393, startPoint y: 155, endPoint x: 264, endPoint y: 108, distance: 137.3
click at [247, 145] on div "Building Permit Application 2025-BP-227 Edit View Summary Notes Show emails 1 B…" at bounding box center [784, 376] width 1568 height 751
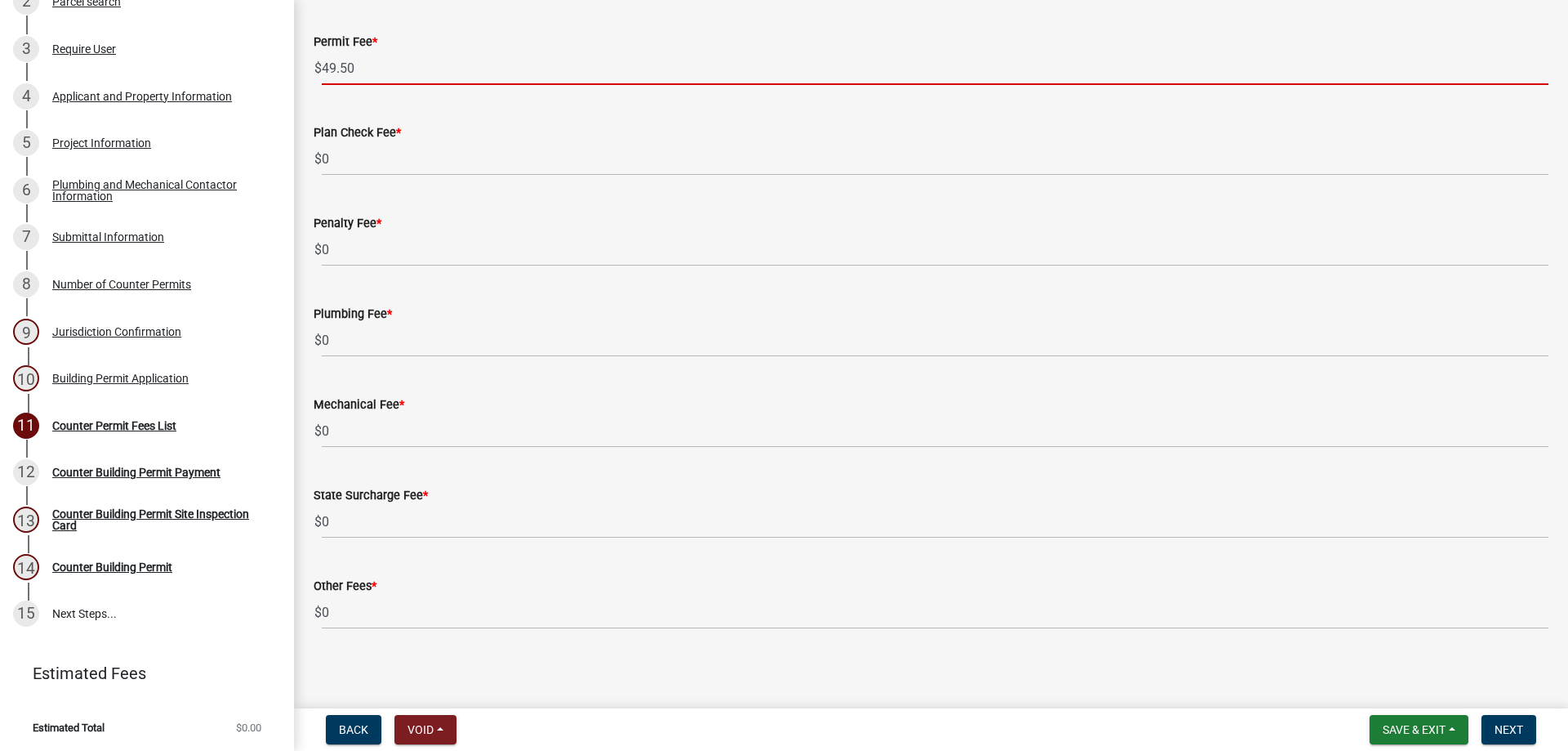
scroll to position [88, 0]
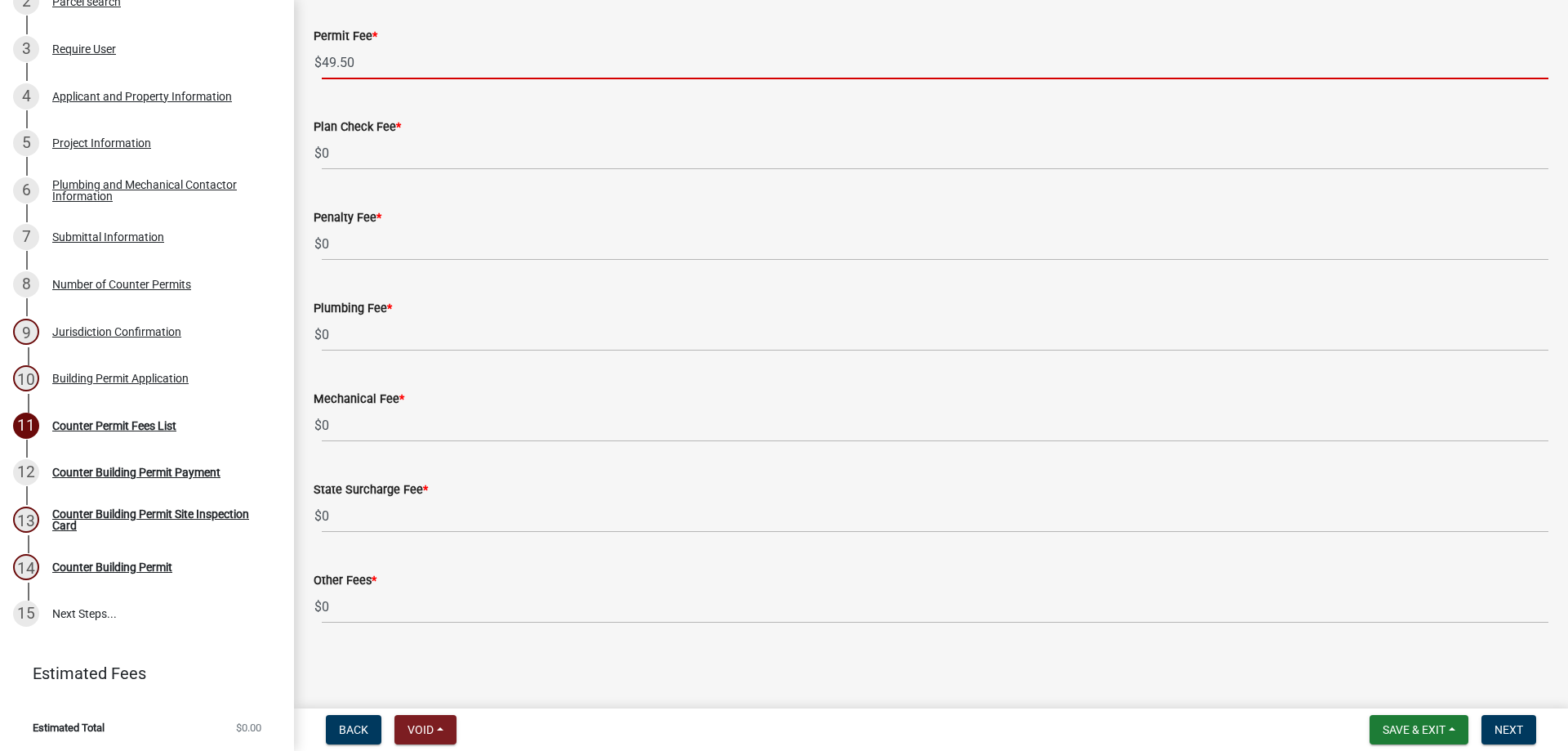
type input "49.50"
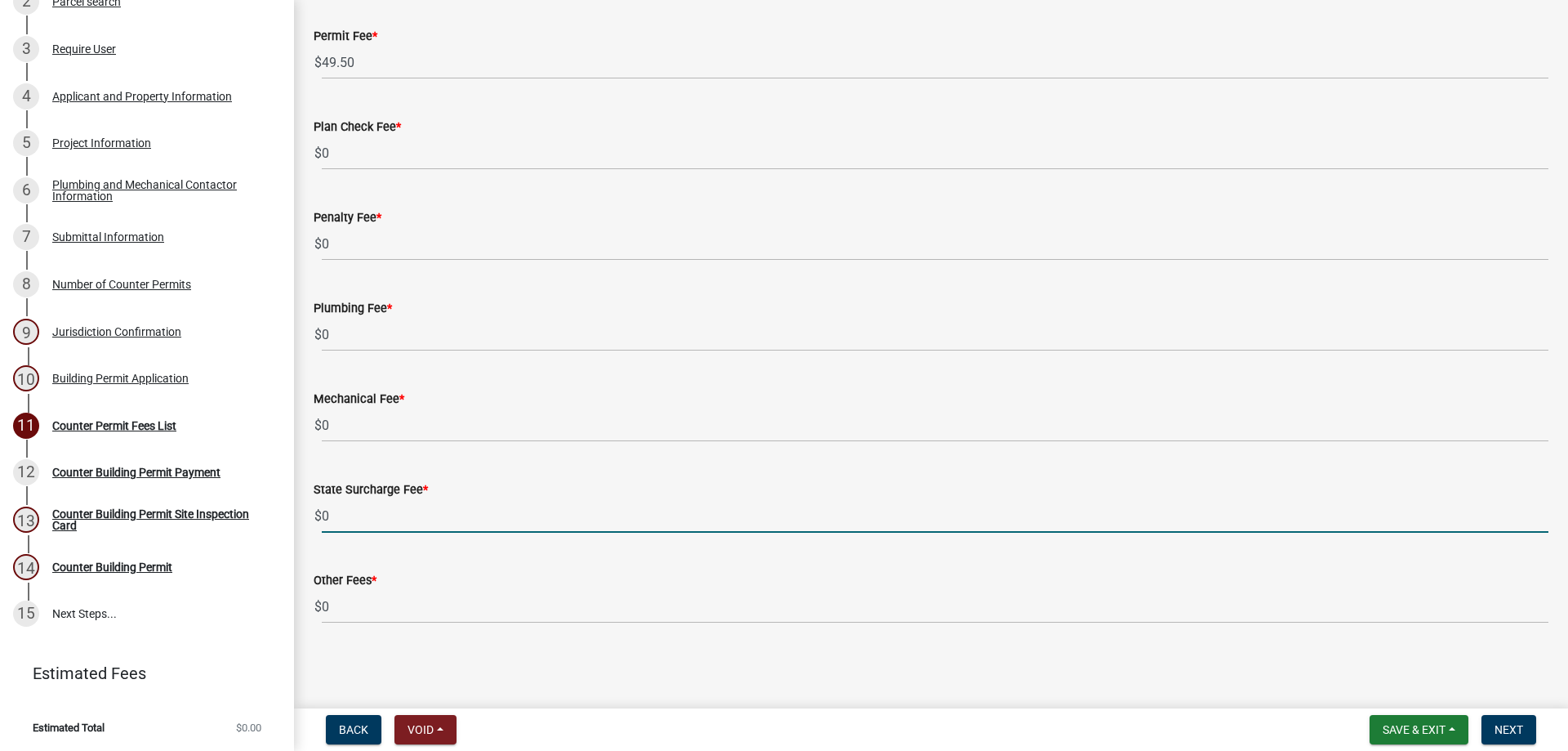
drag, startPoint x: 376, startPoint y: 511, endPoint x: 301, endPoint y: 509, distance: 75.0
click at [301, 511] on div "Counter Permit Fees List share Share Permit Fee * $ 49.50 Plan Check Fee * $ 0 …" at bounding box center [931, 292] width 1274 height 721
type input "1.00"
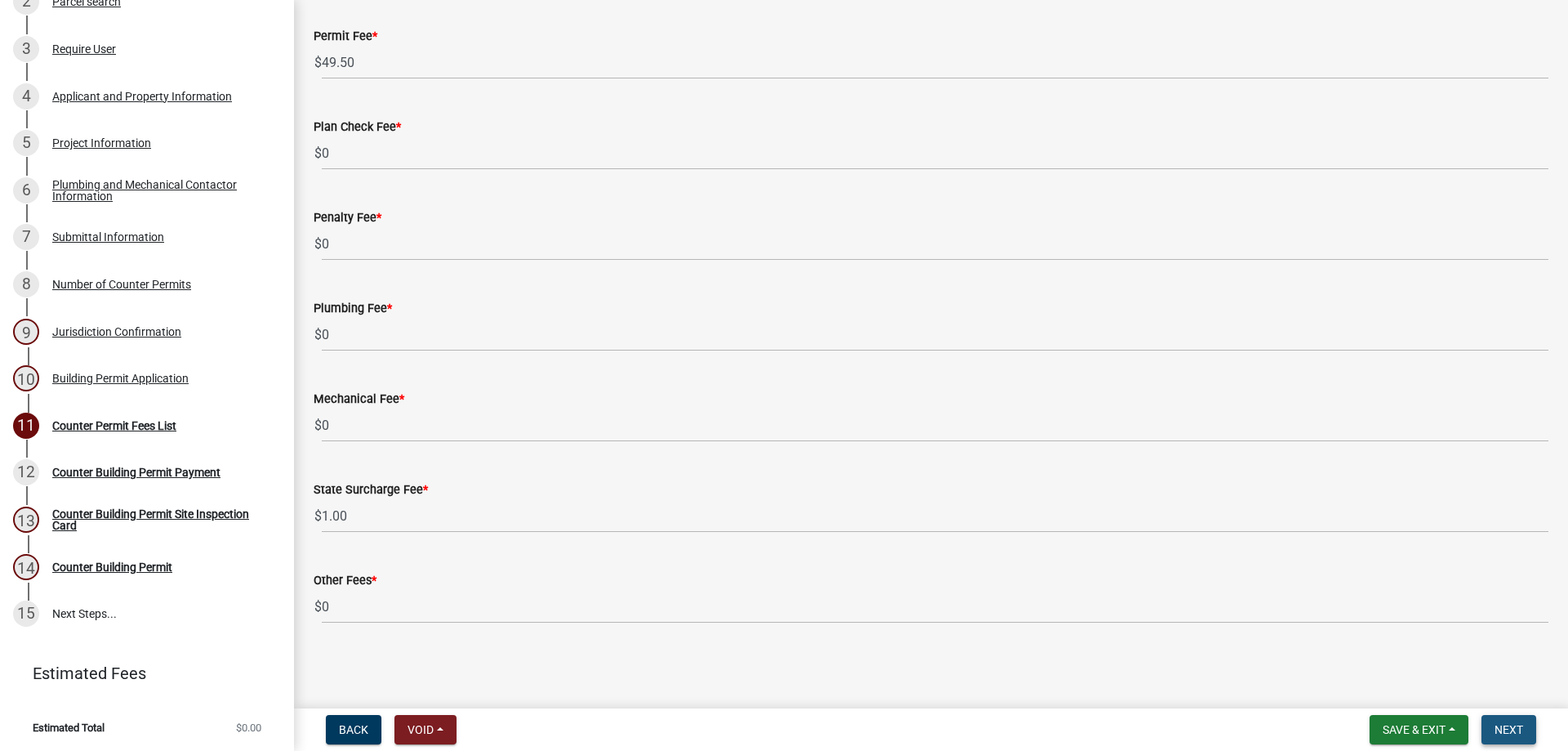
click at [1517, 724] on span "Next" at bounding box center [1509, 729] width 28 height 13
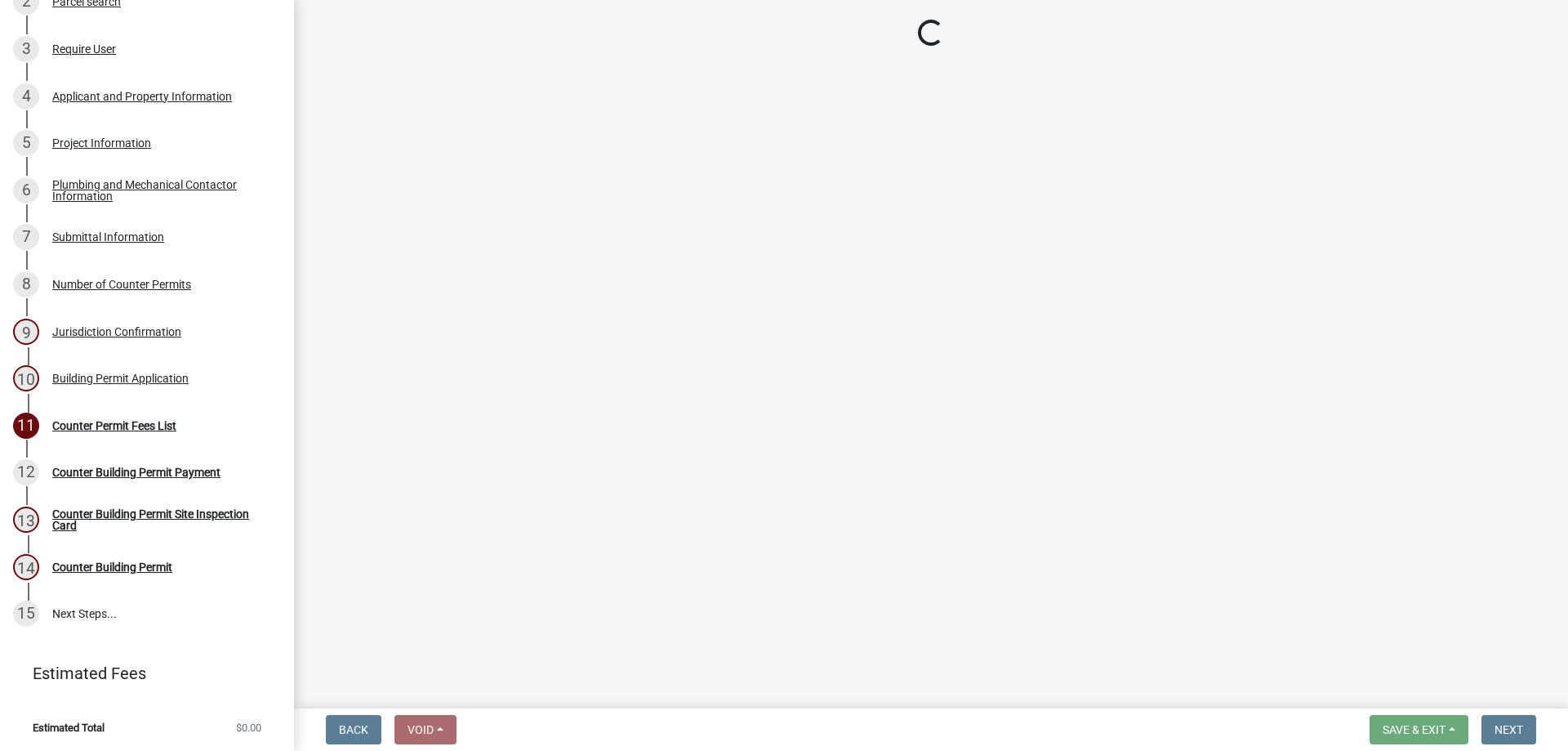
select select "3: 3"
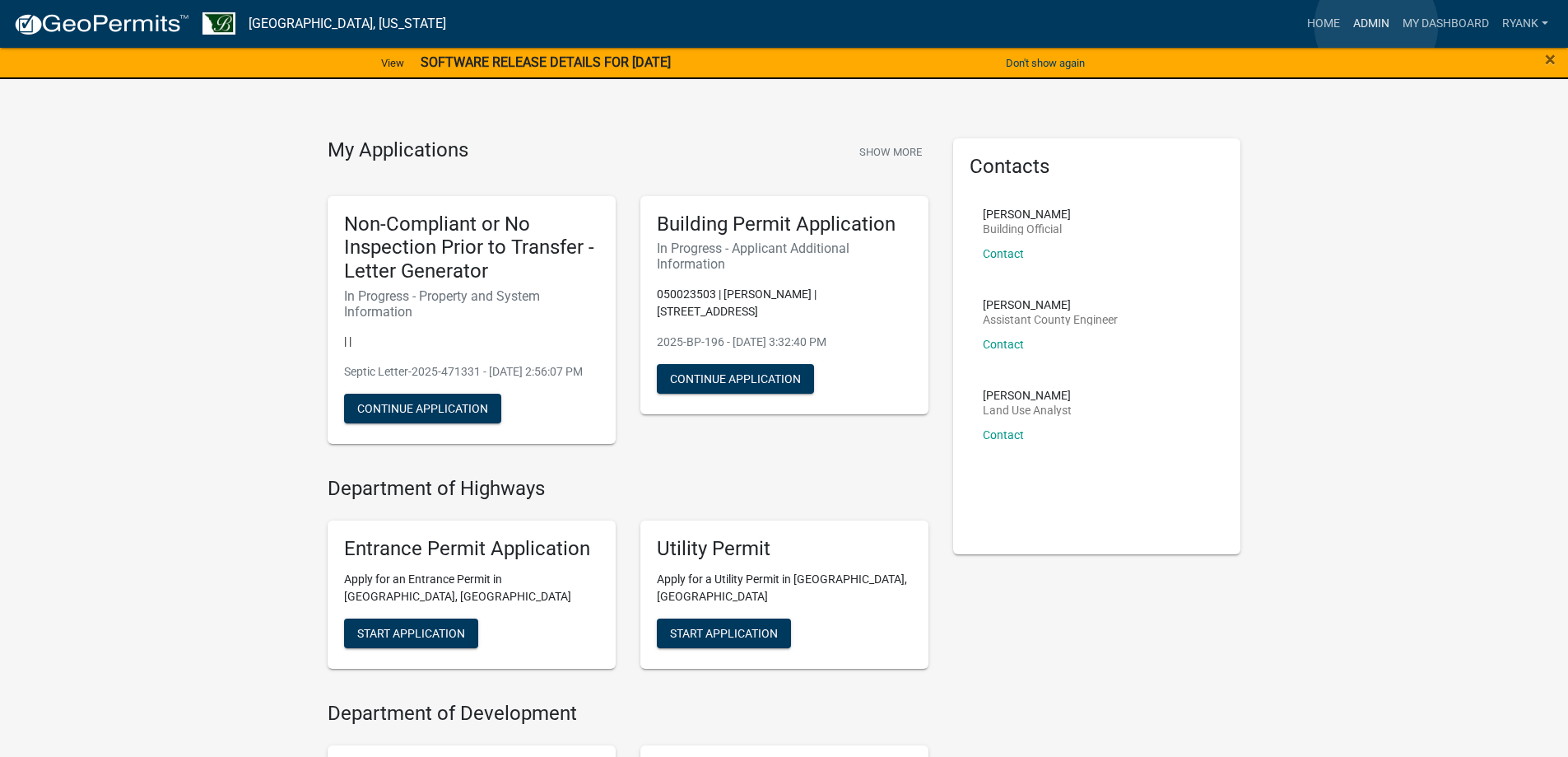
click at [1376, 25] on link "Admin" at bounding box center [1371, 23] width 49 height 31
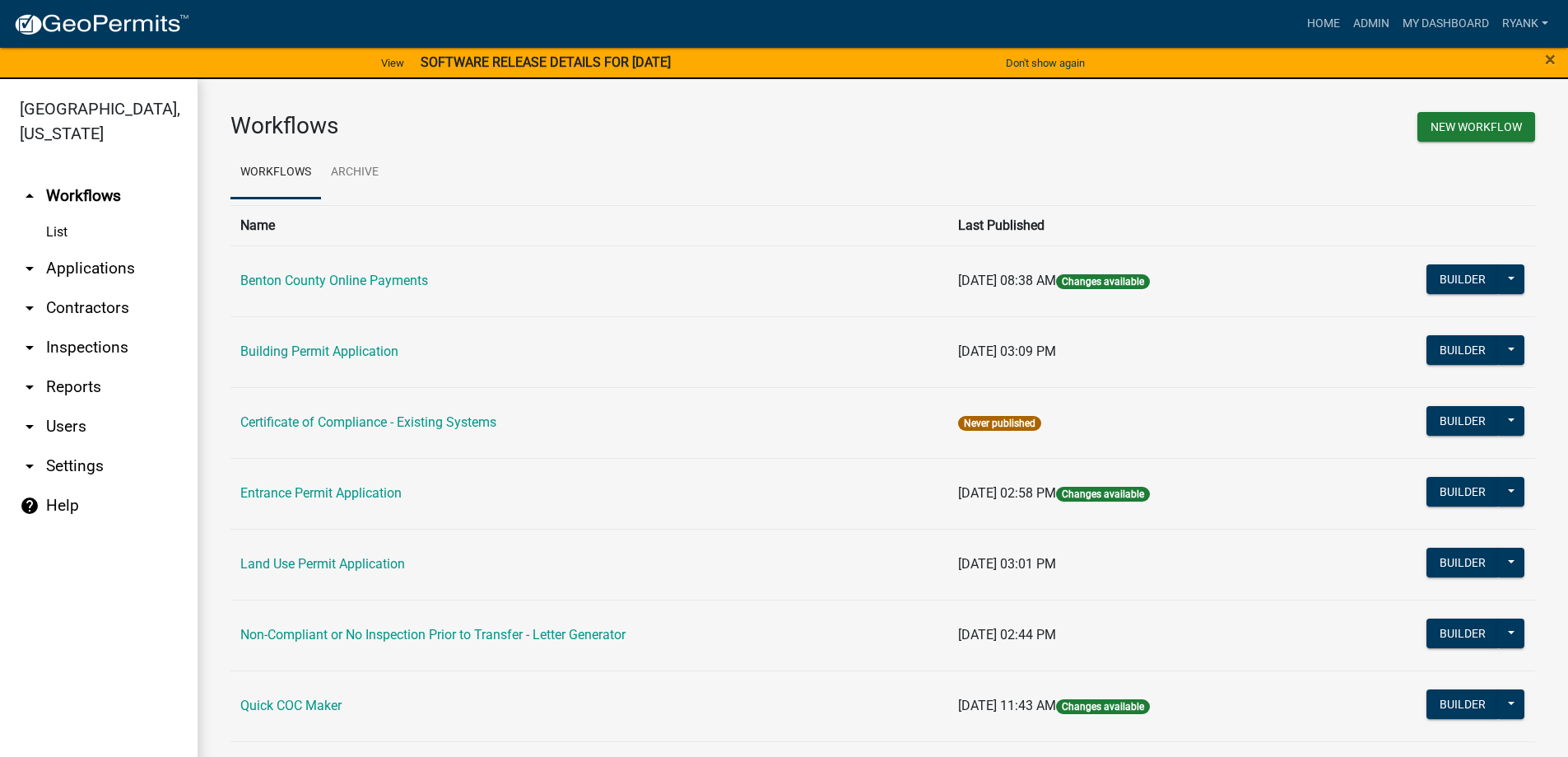
click at [106, 265] on link "arrow_drop_down Applications" at bounding box center [99, 268] width 198 height 39
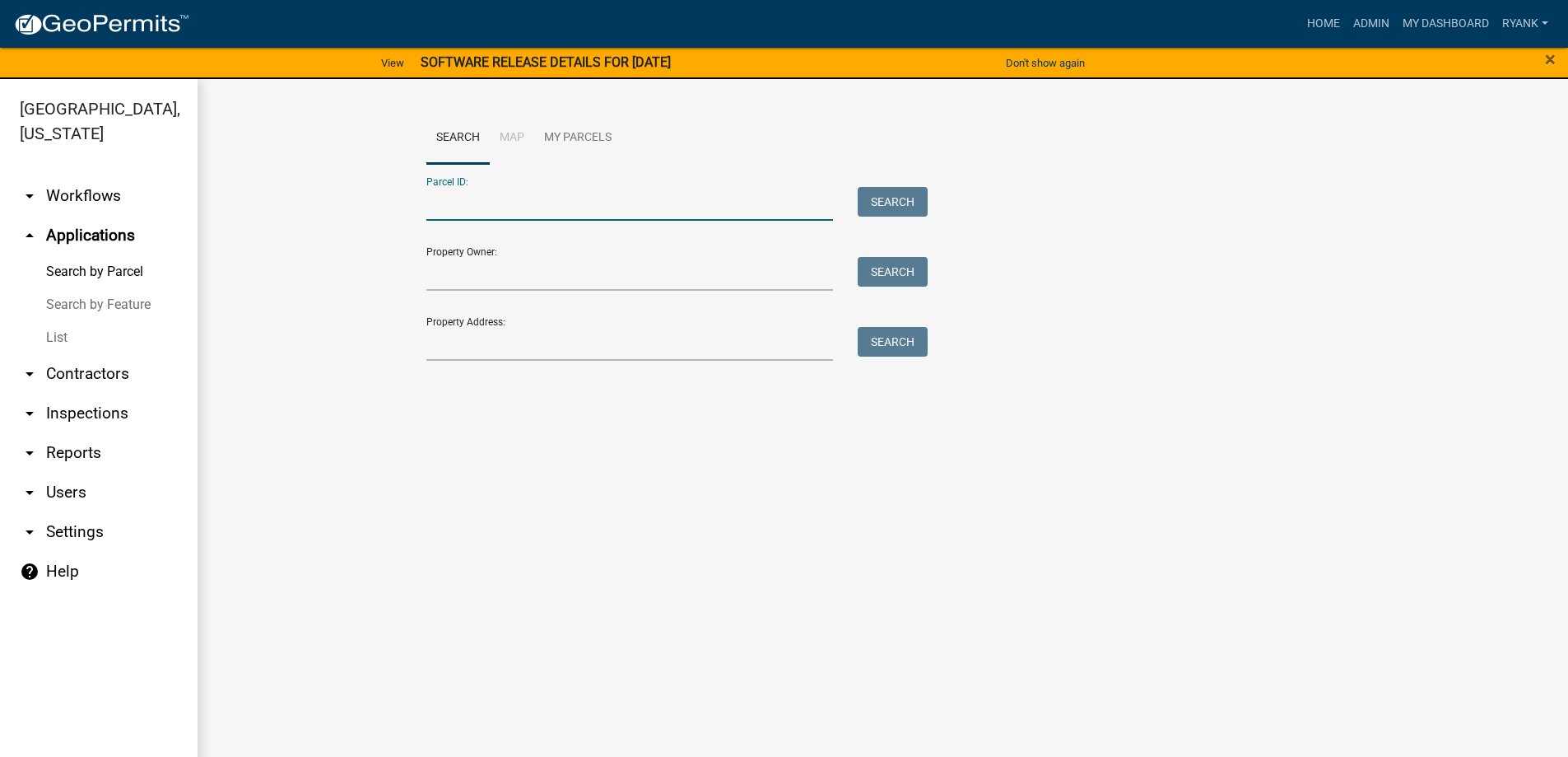
paste input "010015001"
type input "010015001"
click at [892, 192] on button "Search" at bounding box center [893, 201] width 70 height 29
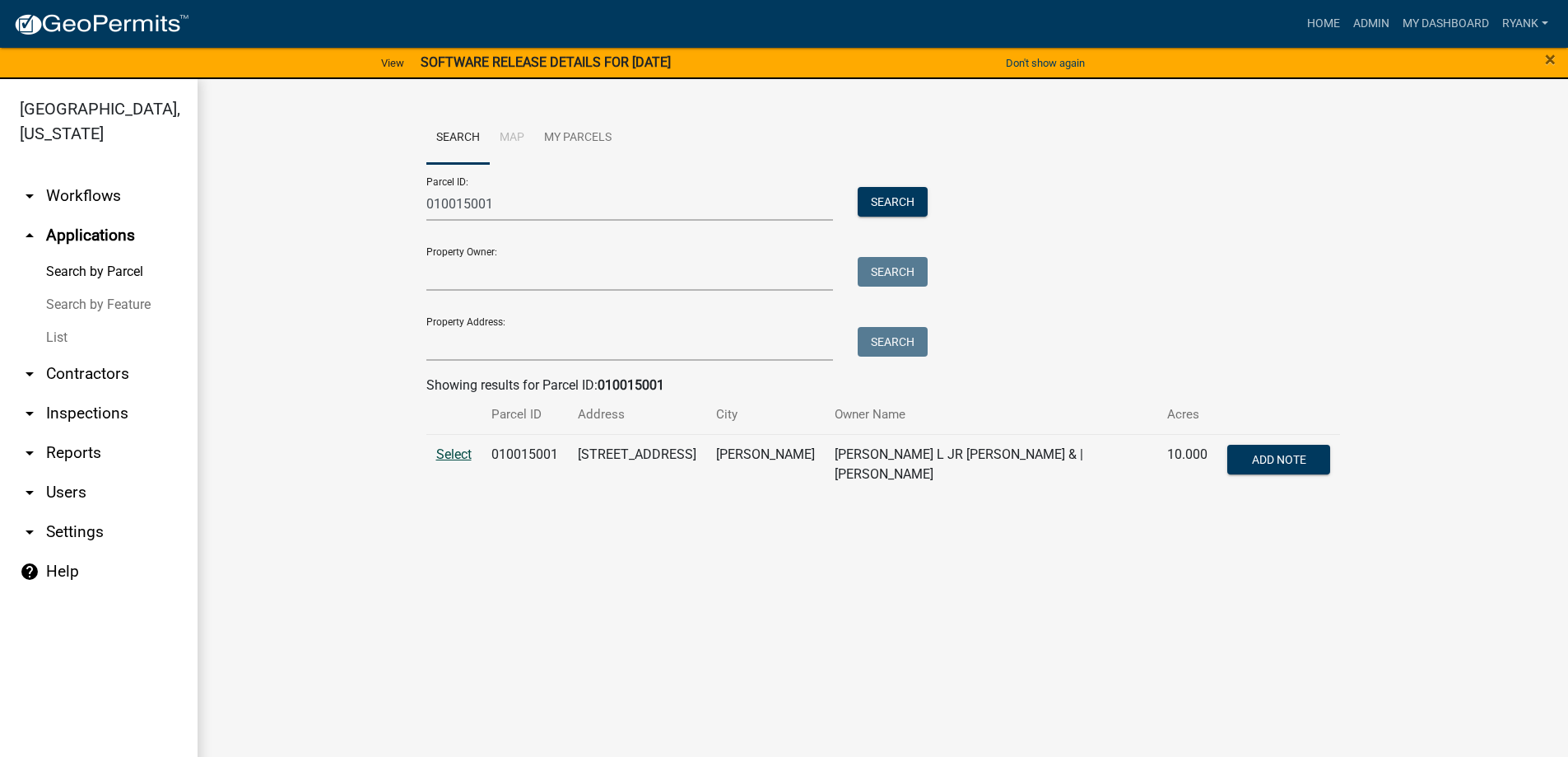
click at [450, 455] on span "Select" at bounding box center [454, 454] width 35 height 16
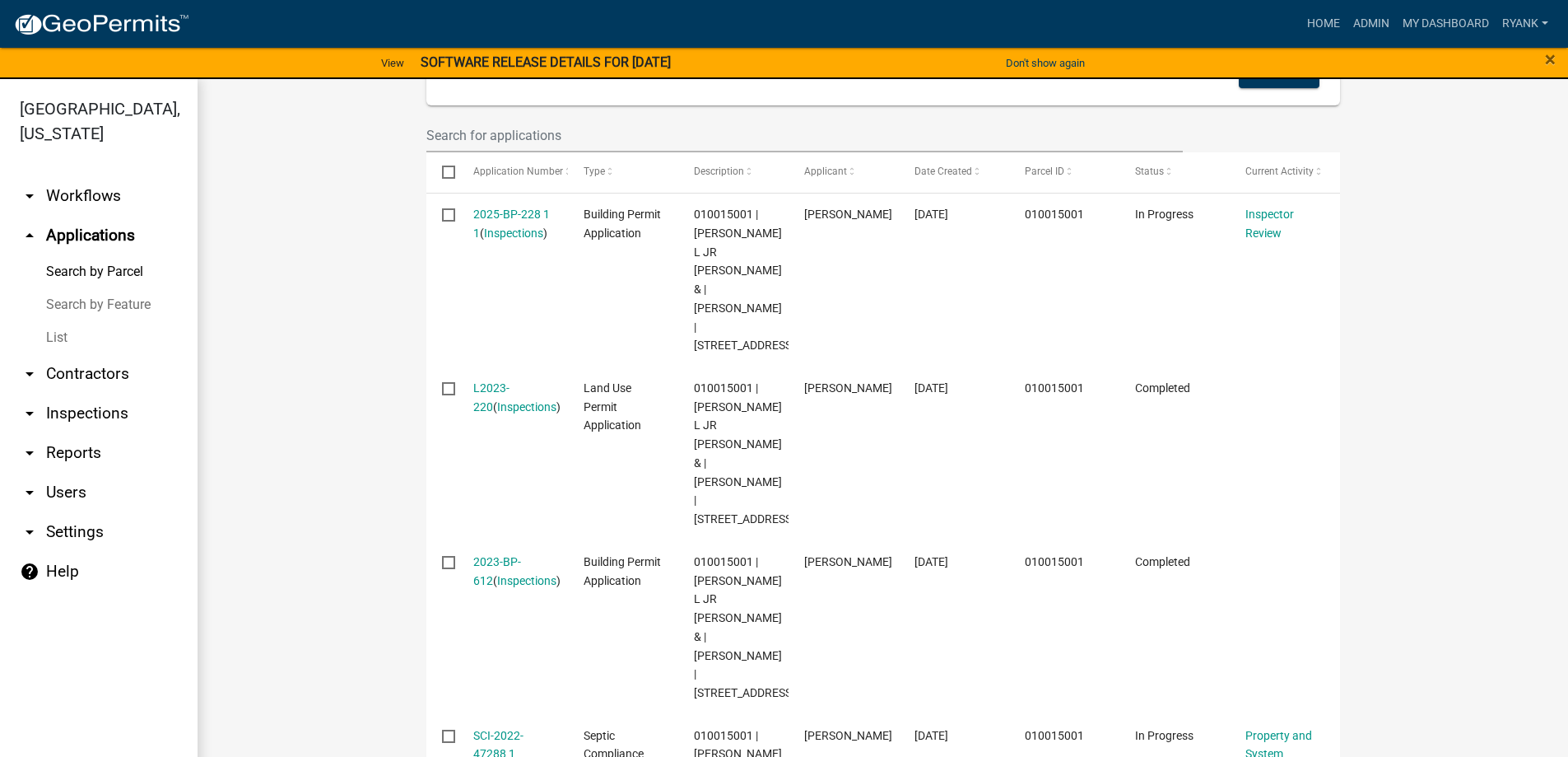
scroll to position [545, 0]
